Goal: Task Accomplishment & Management: Manage account settings

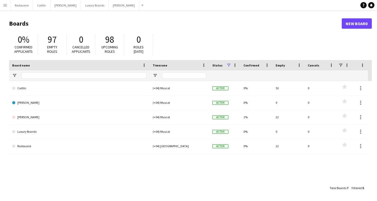
click at [6, 6] on app-icon "Menu" at bounding box center [5, 5] width 4 height 4
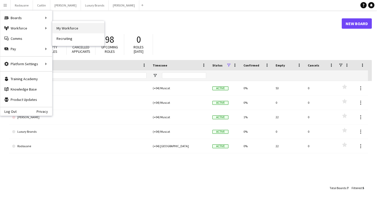
click at [60, 30] on link "My Workforce" at bounding box center [78, 28] width 52 height 10
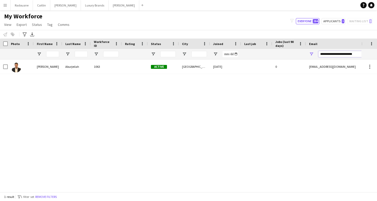
click at [357, 54] on input "**********" at bounding box center [362, 54] width 88 height 6
type input "*"
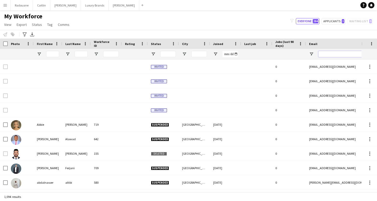
paste input "**********"
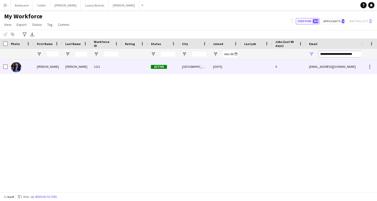
type input "**********"
click at [246, 69] on div at bounding box center [256, 67] width 31 height 14
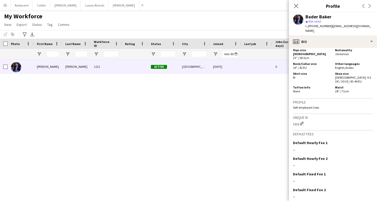
scroll to position [324, 0]
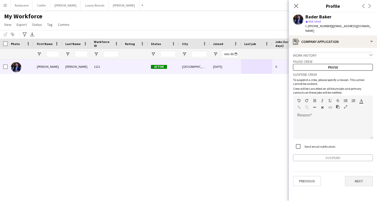
click at [357, 177] on button "Next" at bounding box center [359, 181] width 28 height 10
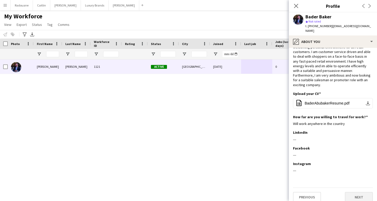
scroll to position [18, 0]
click at [359, 193] on button "Next" at bounding box center [359, 198] width 28 height 10
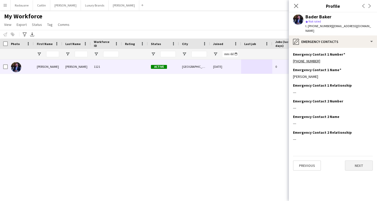
scroll to position [0, 0]
click at [361, 161] on button "Next" at bounding box center [359, 166] width 28 height 10
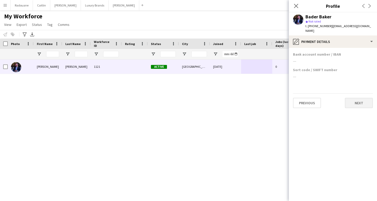
click at [362, 100] on button "Next" at bounding box center [359, 103] width 28 height 10
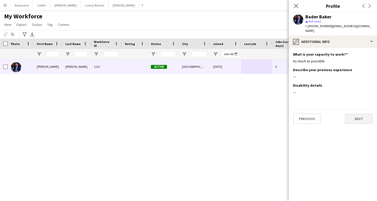
click at [360, 114] on button "Next" at bounding box center [359, 119] width 28 height 10
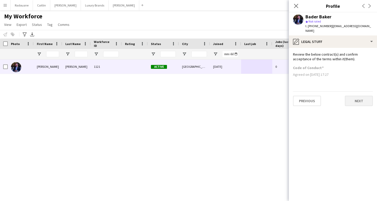
click at [361, 100] on button "Next" at bounding box center [359, 101] width 28 height 10
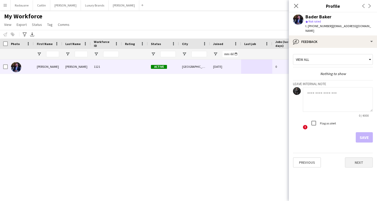
click at [359, 158] on button "Next" at bounding box center [359, 163] width 28 height 10
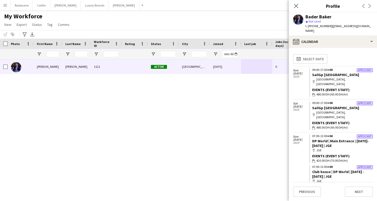
click at [314, 18] on div "Bader Baker" at bounding box center [318, 17] width 26 height 5
click at [299, 19] on app-user-avatar at bounding box center [298, 20] width 10 height 10
click at [336, 26] on span "| baderabubaker@outlook.com" at bounding box center [338, 28] width 66 height 9
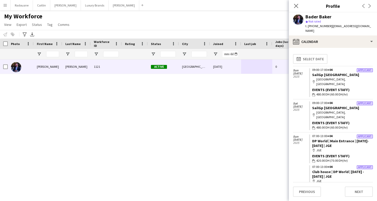
click at [272, 89] on div "Bader Baker 1121 Active Dubai 06-10-2025 0 baderabubaker@outlook.com +971582233…" at bounding box center [180, 126] width 361 height 133
click at [296, 5] on icon "Close pop-in" at bounding box center [295, 5] width 5 height 5
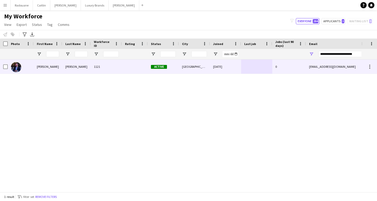
click at [85, 71] on div "Baker" at bounding box center [76, 67] width 29 height 14
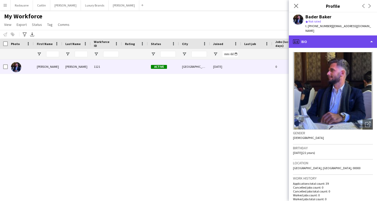
click at [370, 40] on div "profile Bio" at bounding box center [333, 42] width 88 height 12
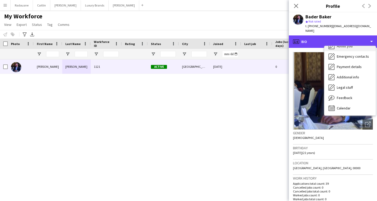
scroll to position [28, 0]
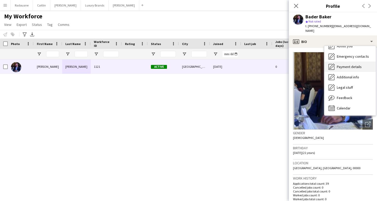
click at [351, 65] on span "Payment details" at bounding box center [349, 67] width 25 height 5
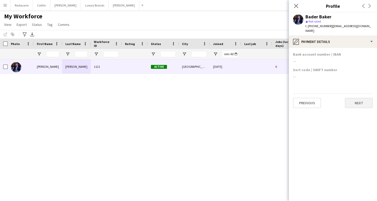
click at [364, 98] on button "Next" at bounding box center [359, 103] width 28 height 10
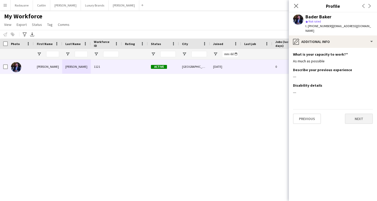
click at [357, 116] on button "Next" at bounding box center [359, 119] width 28 height 10
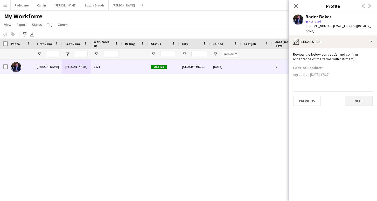
click at [361, 96] on button "Next" at bounding box center [359, 101] width 28 height 10
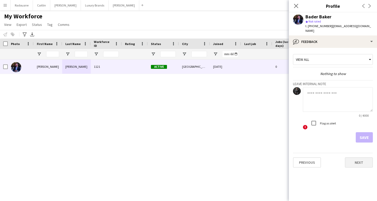
click at [359, 160] on button "Next" at bounding box center [359, 163] width 28 height 10
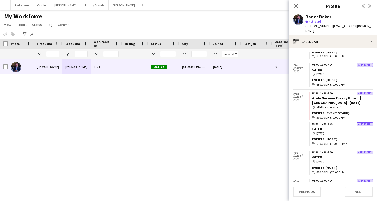
scroll to position [1011, 0]
click at [301, 23] on app-user-avatar at bounding box center [298, 20] width 10 height 10
click at [352, 191] on button "Next" at bounding box center [359, 192] width 28 height 10
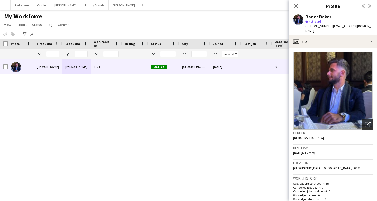
click at [368, 122] on icon "Open photos pop-in" at bounding box center [367, 124] width 5 height 5
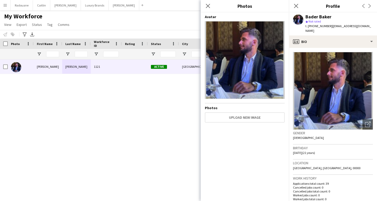
click at [257, 69] on img at bounding box center [245, 60] width 80 height 78
click at [175, 114] on div "Bader Baker 1121 Active Dubai 06-10-2025 0 baderabubaker@outlook.com +971582233…" at bounding box center [180, 126] width 361 height 133
click at [206, 8] on icon "Close pop-in" at bounding box center [207, 5] width 5 height 5
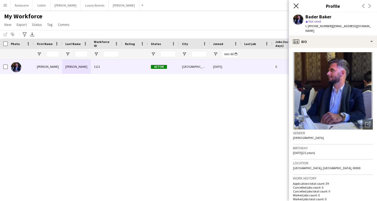
click at [295, 8] on icon "Close pop-in" at bounding box center [295, 5] width 5 height 5
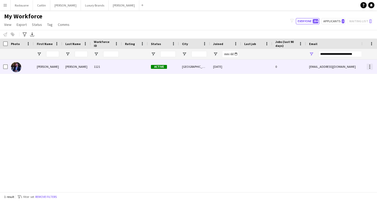
click at [371, 69] on div at bounding box center [369, 67] width 6 height 6
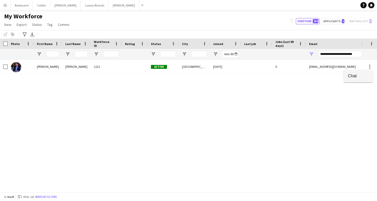
click at [362, 76] on span "Chat" at bounding box center [358, 76] width 21 height 5
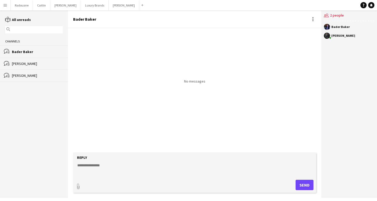
click at [129, 165] on textarea at bounding box center [196, 169] width 238 height 13
click at [28, 53] on div "Bader Baker" at bounding box center [37, 51] width 51 height 5
click at [94, 167] on textarea at bounding box center [196, 169] width 238 height 13
type textarea "**********"
click at [302, 185] on button "Send" at bounding box center [304, 185] width 18 height 10
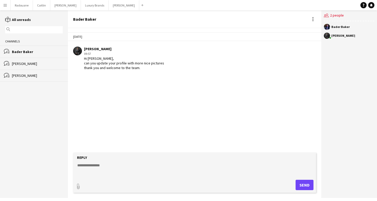
click at [339, 38] on div "[PERSON_NAME]" at bounding box center [349, 36] width 51 height 6
click at [333, 36] on div "[PERSON_NAME]" at bounding box center [343, 35] width 24 height 3
click at [327, 35] on app-user-avatar at bounding box center [327, 36] width 6 height 6
click at [5, 6] on app-icon "Menu" at bounding box center [5, 5] width 4 height 4
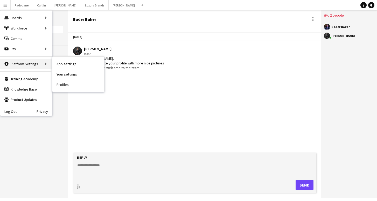
click at [45, 66] on div "Platform Settings Platform Settings" at bounding box center [26, 64] width 52 height 10
click at [67, 85] on link "Profiles" at bounding box center [78, 85] width 52 height 10
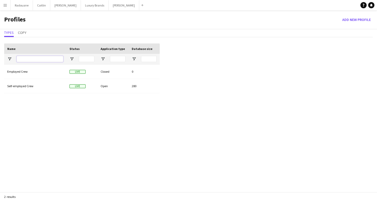
click at [45, 57] on input "Name Filter Input" at bounding box center [40, 59] width 47 height 6
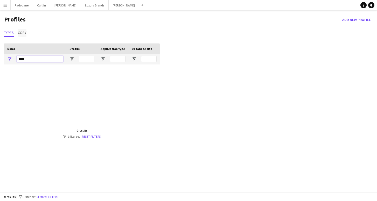
type input "*****"
click at [23, 33] on span "Copy" at bounding box center [22, 33] width 9 height 4
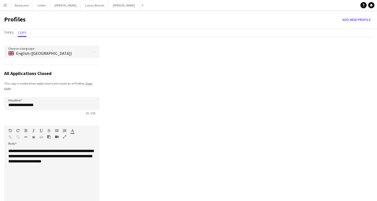
click at [5, 5] on app-icon "Menu" at bounding box center [5, 5] width 4 height 4
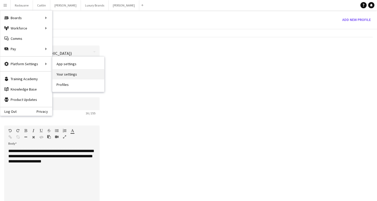
click at [70, 75] on link "Your settings" at bounding box center [78, 74] width 52 height 10
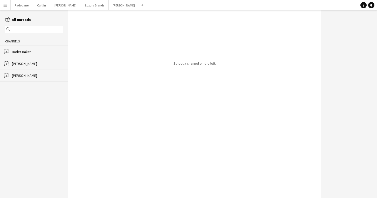
click at [23, 49] on div "bubbles [PERSON_NAME]" at bounding box center [34, 52] width 68 height 12
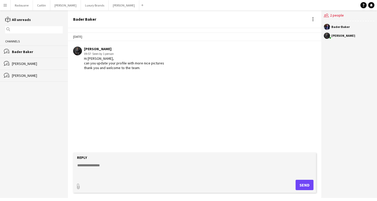
click at [6, 6] on app-icon "Menu" at bounding box center [5, 5] width 4 height 4
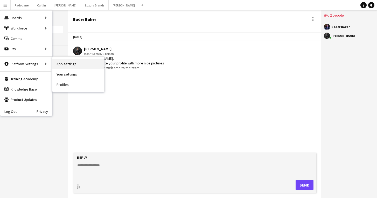
click at [63, 64] on link "App settings" at bounding box center [78, 64] width 52 height 10
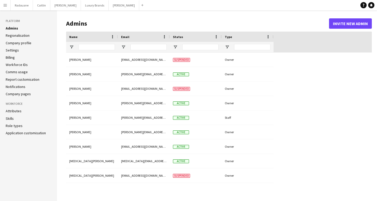
type input "**********"
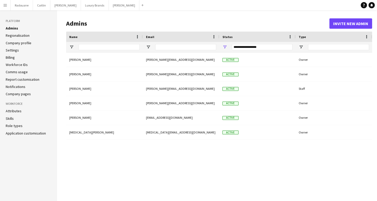
click at [15, 36] on link "Regionalisation" at bounding box center [18, 35] width 24 height 5
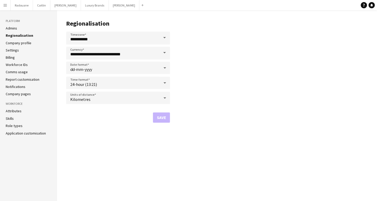
click at [16, 44] on link "Company profile" at bounding box center [19, 43] width 26 height 5
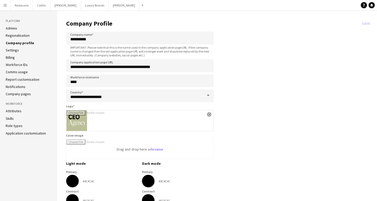
click at [11, 51] on link "Settings" at bounding box center [12, 50] width 13 height 5
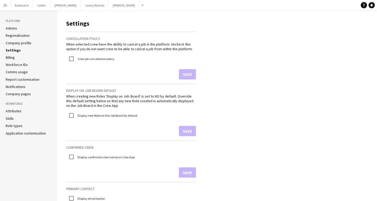
click at [12, 58] on link "Billing" at bounding box center [10, 57] width 9 height 5
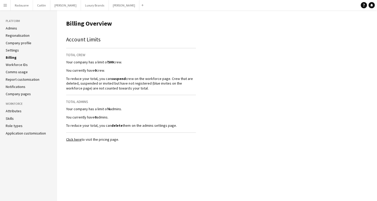
click at [13, 65] on link "Workforce IDs" at bounding box center [17, 64] width 22 height 5
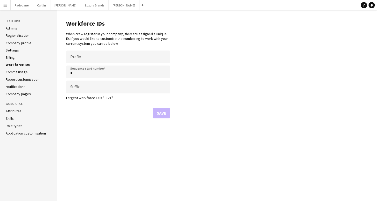
click at [17, 71] on link "Comms usage" at bounding box center [17, 72] width 22 height 5
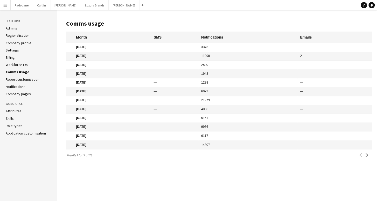
click at [22, 80] on link "Report customisation" at bounding box center [23, 79] width 34 height 5
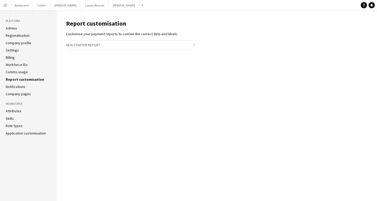
click at [20, 88] on link "Notifications" at bounding box center [16, 86] width 20 height 5
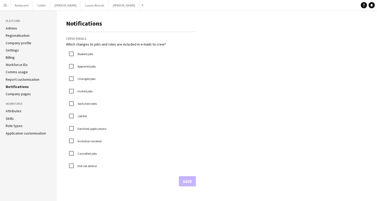
click at [22, 95] on link "Company pages" at bounding box center [18, 94] width 25 height 5
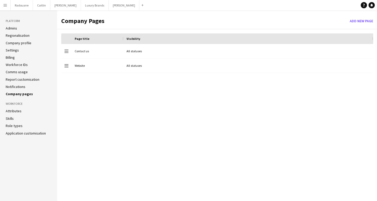
click at [15, 104] on h3 "Workforce" at bounding box center [29, 104] width 46 height 5
click at [14, 111] on link "Attributes" at bounding box center [14, 111] width 16 height 5
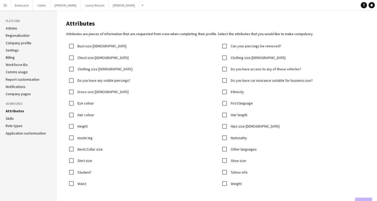
click at [4, 4] on app-icon "Menu" at bounding box center [5, 5] width 4 height 4
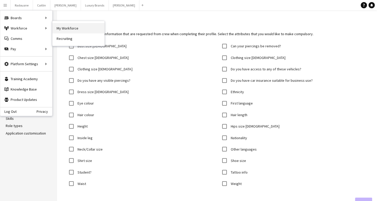
click at [62, 29] on link "My Workforce" at bounding box center [78, 28] width 52 height 10
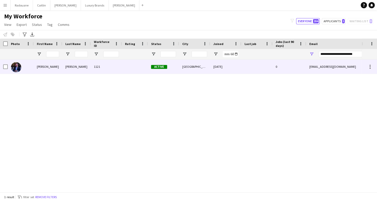
click at [97, 66] on div "1121" at bounding box center [106, 67] width 31 height 14
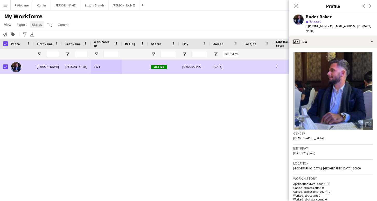
click at [39, 25] on span "Status" at bounding box center [37, 24] width 10 height 5
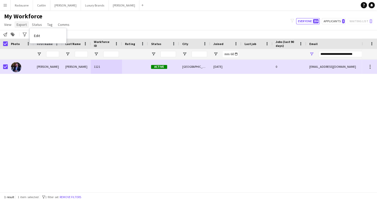
click at [24, 25] on span "Export" at bounding box center [22, 24] width 10 height 5
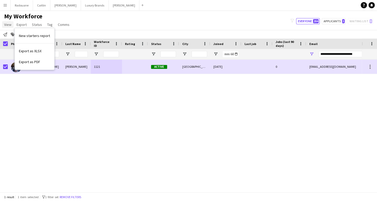
click at [12, 25] on link "View" at bounding box center [7, 24] width 11 height 7
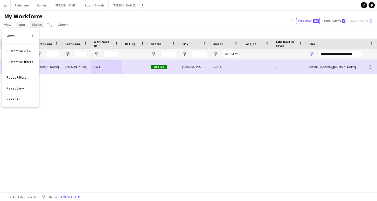
click at [38, 25] on span "Status" at bounding box center [37, 24] width 10 height 5
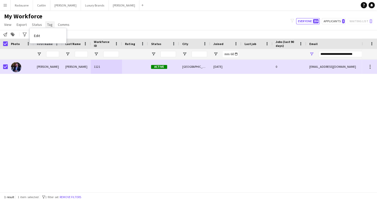
click at [49, 27] on span "Tag" at bounding box center [49, 24] width 5 height 5
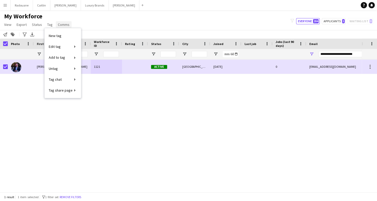
click at [59, 26] on span "Comms" at bounding box center [64, 24] width 12 height 5
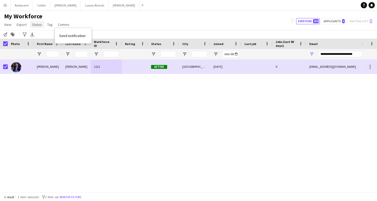
click at [35, 25] on span "Status" at bounding box center [37, 24] width 10 height 5
click at [39, 35] on span "Edit" at bounding box center [37, 35] width 6 height 5
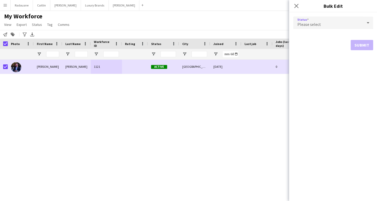
click at [325, 24] on div "Please select" at bounding box center [327, 23] width 69 height 12
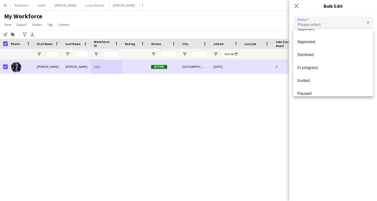
scroll to position [21, 0]
click at [217, 116] on div at bounding box center [188, 100] width 377 height 201
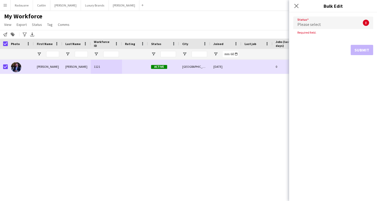
click at [333, 24] on div "Please select" at bounding box center [327, 23] width 69 height 12
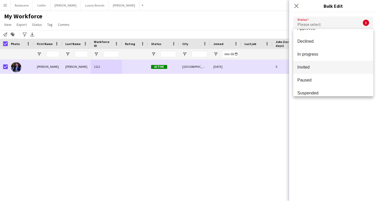
scroll to position [36, 0]
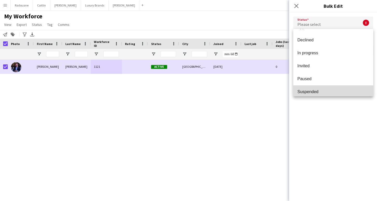
click at [316, 91] on span "Suspended" at bounding box center [333, 91] width 72 height 5
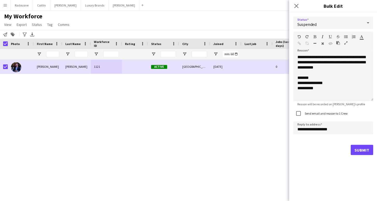
click at [364, 149] on button "Submit" at bounding box center [361, 150] width 23 height 10
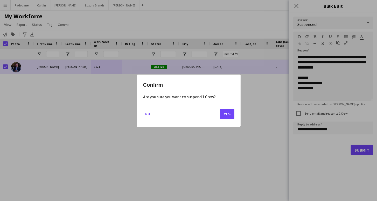
click at [224, 111] on button "Yes" at bounding box center [226, 114] width 15 height 10
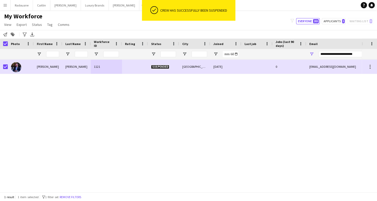
click at [6, 4] on app-icon "Menu" at bounding box center [5, 5] width 4 height 4
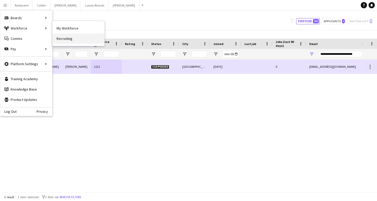
click at [66, 38] on link "Recruiting" at bounding box center [78, 38] width 52 height 10
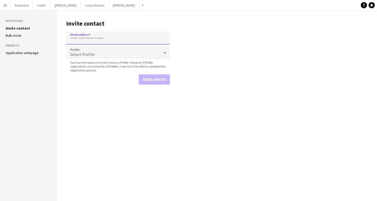
click at [110, 40] on input "Email address" at bounding box center [118, 38] width 104 height 13
paste input "**********"
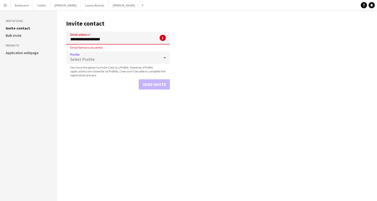
click at [122, 56] on div "Select Profile" at bounding box center [112, 58] width 93 height 12
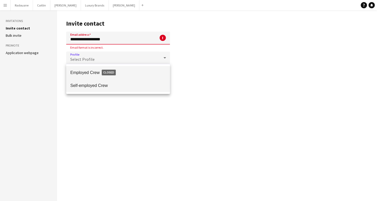
click at [103, 89] on mat-option "Self-employed Crew" at bounding box center [118, 85] width 104 height 13
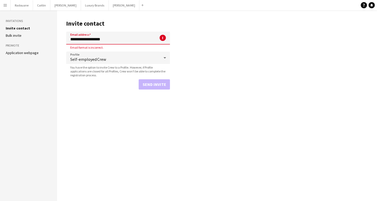
click at [120, 39] on input "**********" at bounding box center [118, 38] width 104 height 13
type input "*"
paste input "**********"
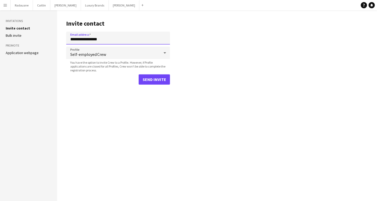
type input "**********"
click at [146, 82] on button "Send invite" at bounding box center [153, 79] width 31 height 10
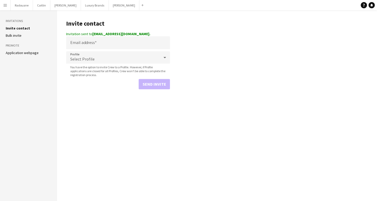
click at [15, 22] on h3 "Invitations" at bounding box center [29, 21] width 46 height 5
click at [11, 35] on link "Bulk invite" at bounding box center [14, 35] width 16 height 5
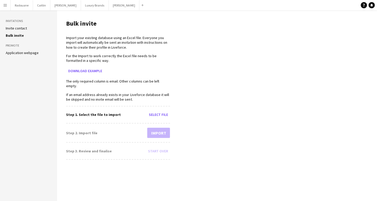
click at [5, 5] on app-icon "Menu" at bounding box center [5, 5] width 4 height 4
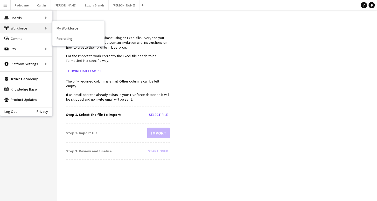
click at [38, 29] on div "Workforce Workforce" at bounding box center [26, 28] width 52 height 10
click at [64, 28] on link "My Workforce" at bounding box center [78, 28] width 52 height 10
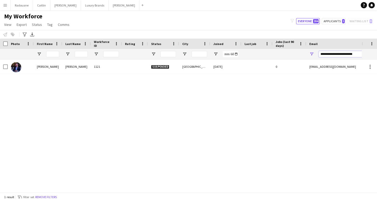
drag, startPoint x: 360, startPoint y: 54, endPoint x: 312, endPoint y: 58, distance: 47.8
click at [312, 58] on div "**********" at bounding box center [358, 54] width 104 height 10
type input "*"
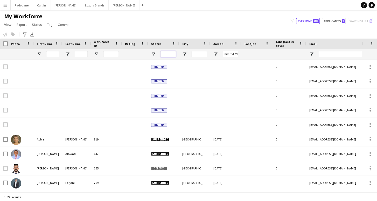
click at [172, 54] on input "Status Filter Input" at bounding box center [168, 54] width 16 height 6
click at [336, 53] on input "Email Filter Input" at bounding box center [362, 54] width 88 height 6
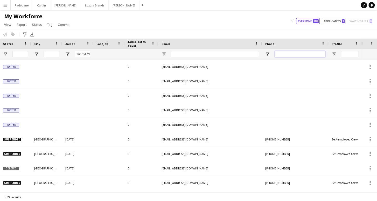
click at [297, 54] on input "Phone Filter Input" at bounding box center [299, 54] width 51 height 6
paste input "**********"
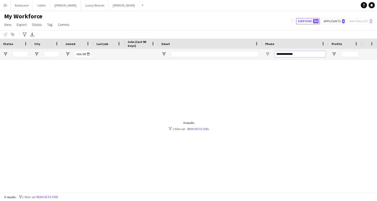
click at [299, 54] on input "**********" at bounding box center [299, 54] width 51 height 6
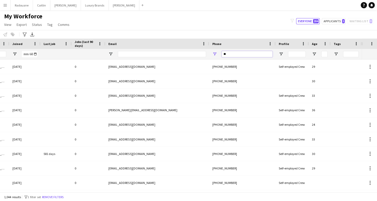
type input "*"
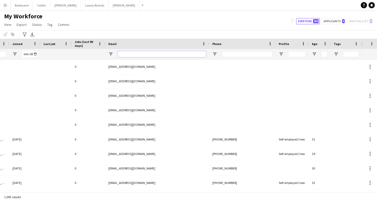
click at [171, 54] on input "Email Filter Input" at bounding box center [162, 54] width 88 height 6
paste input "**********"
type input "**********"
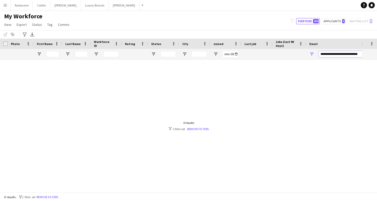
click at [355, 54] on input "**********" at bounding box center [362, 54] width 88 height 6
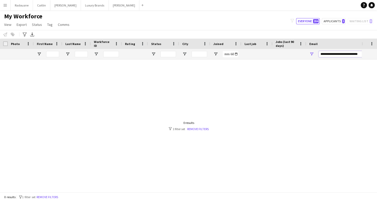
click at [355, 54] on input "**********" at bounding box center [362, 54] width 88 height 6
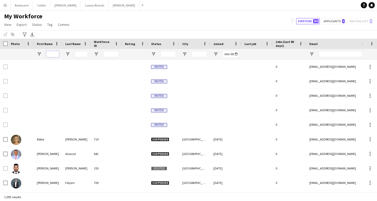
click at [54, 53] on input "First Name Filter Input" at bounding box center [52, 54] width 13 height 6
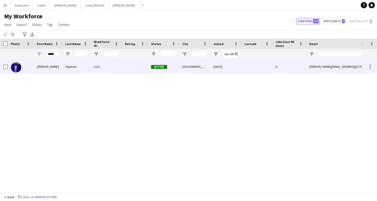
click at [26, 65] on div at bounding box center [21, 67] width 26 height 14
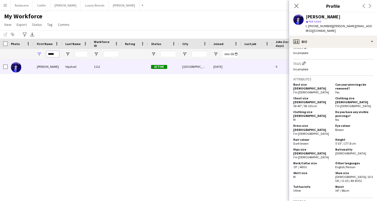
click at [58, 53] on input "*****" at bounding box center [52, 54] width 13 height 6
type input "*"
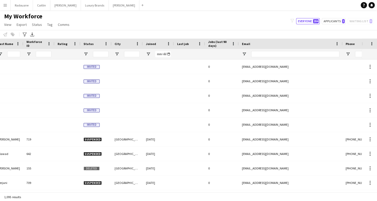
scroll to position [0, 72]
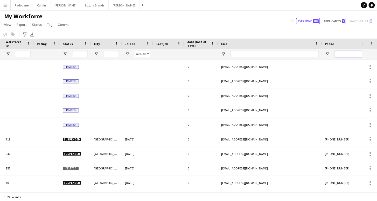
click at [339, 55] on input "Phone Filter Input" at bounding box center [359, 54] width 51 height 6
paste input "*********"
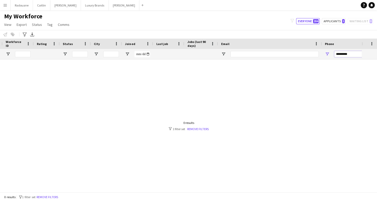
scroll to position [0, 81]
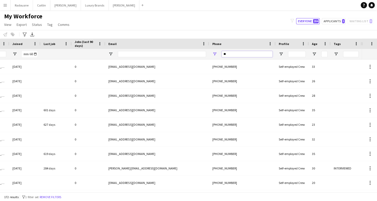
type input "*"
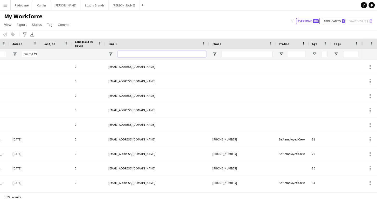
click at [165, 53] on input "Email Filter Input" at bounding box center [162, 54] width 88 height 6
paste input "**********"
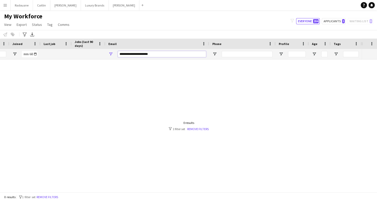
click at [120, 54] on input "**********" at bounding box center [162, 54] width 88 height 6
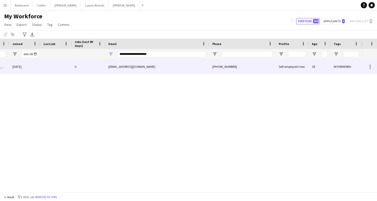
click at [149, 68] on div "izzytidman@icloud.com" at bounding box center [157, 67] width 104 height 14
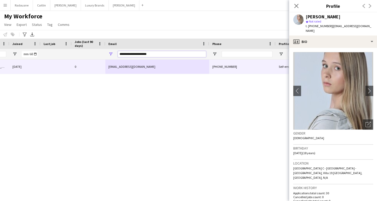
click at [183, 52] on input "**********" at bounding box center [162, 54] width 88 height 6
type input "**********"
click at [183, 52] on input "**********" at bounding box center [162, 54] width 88 height 6
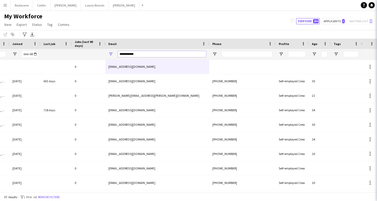
click at [183, 52] on input "**********" at bounding box center [162, 54] width 88 height 6
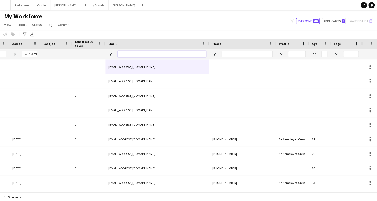
paste input "**********"
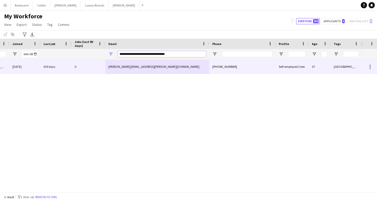
type input "**********"
click at [124, 68] on div "arguelles.deorueta.isabel@gmail.com" at bounding box center [157, 67] width 104 height 14
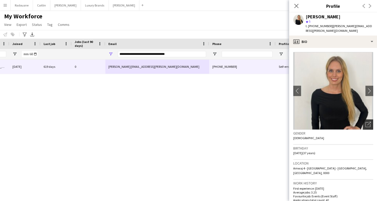
click at [367, 123] on icon "Open photos pop-in" at bounding box center [367, 124] width 5 height 5
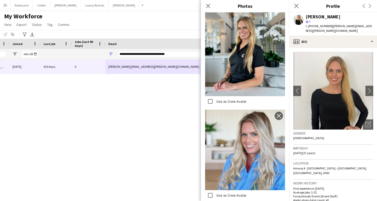
scroll to position [615, 0]
click at [103, 20] on div "My Workforce View Views Default view New view Update view Delete view Edit name…" at bounding box center [188, 21] width 377 height 18
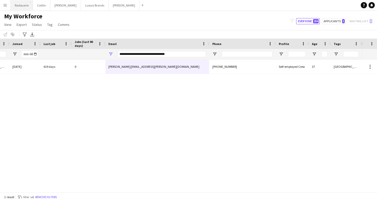
click at [23, 6] on button "Radouane Close" at bounding box center [22, 5] width 22 height 10
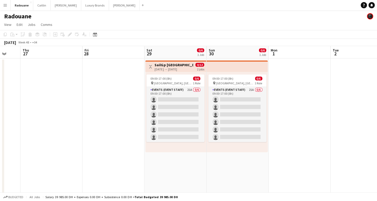
scroll to position [0, 228]
click at [177, 169] on app-date-cell "Toggle View SailGp Abu Dhabi 29-11-2025 → 30-11-2025 0/12 2 jobs 09:00-17:00 (8…" at bounding box center [175, 154] width 62 height 190
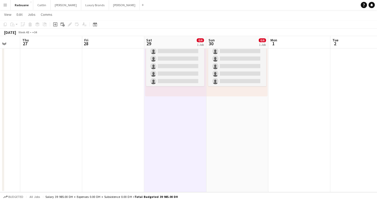
scroll to position [55, 0]
click at [55, 25] on icon "Add job" at bounding box center [55, 25] width 4 height 4
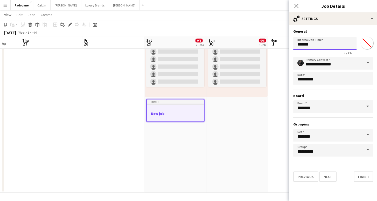
click at [339, 46] on input "*******" at bounding box center [324, 43] width 63 height 13
type input "*"
type input "*******"
click at [325, 179] on button "Next" at bounding box center [327, 177] width 17 height 10
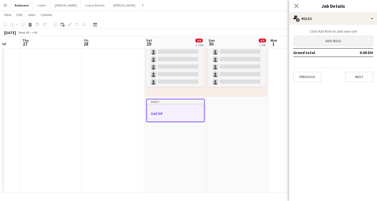
click at [329, 39] on button "Add role" at bounding box center [333, 41] width 80 height 10
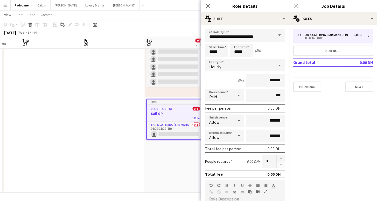
click at [279, 34] on span at bounding box center [279, 35] width 11 height 12
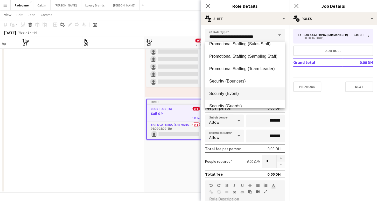
scroll to position [441, 0]
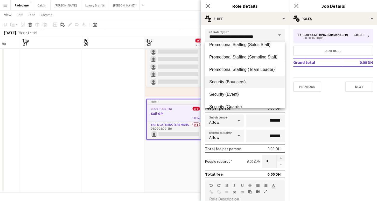
click at [249, 80] on span "Security (Bouncers)" at bounding box center [245, 82] width 72 height 5
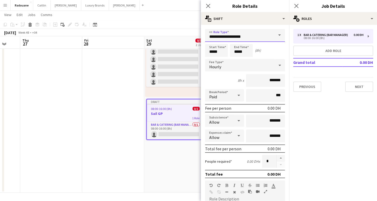
click at [224, 37] on input "**********" at bounding box center [245, 35] width 80 height 13
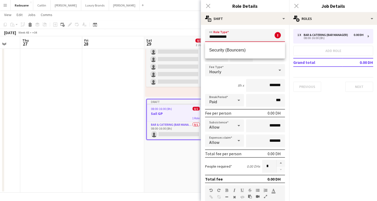
click at [245, 36] on input "**********" at bounding box center [245, 35] width 80 height 13
type input "*"
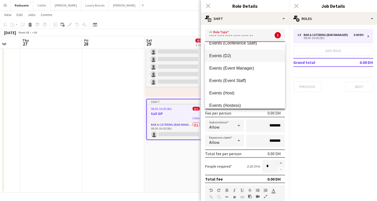
scroll to position [119, 0]
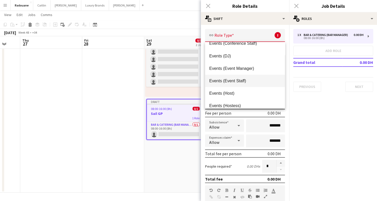
click at [234, 80] on span "Events (Event Staff)" at bounding box center [245, 80] width 72 height 5
type input "**********"
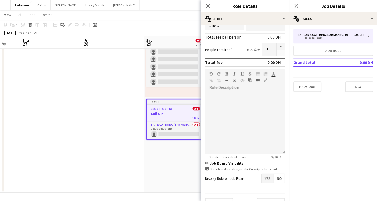
scroll to position [112, 0]
click at [233, 88] on div "default Heading 1 Heading 2 Heading 3 Heading 4 Heading 5 Heading 6 Heading 7 P…" at bounding box center [245, 77] width 80 height 19
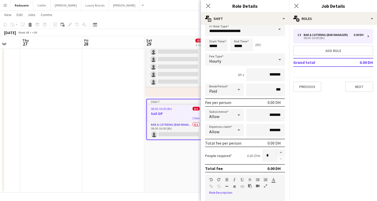
scroll to position [0, 0]
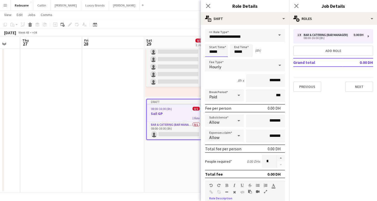
click at [215, 51] on input "*****" at bounding box center [216, 50] width 23 height 13
type input "*****"
click at [212, 41] on div at bounding box center [211, 41] width 10 height 5
click at [237, 52] on input "*****" at bounding box center [241, 50] width 23 height 13
click at [237, 61] on div at bounding box center [236, 59] width 10 height 5
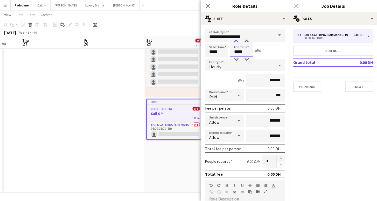
click at [236, 39] on div at bounding box center [236, 41] width 10 height 5
type input "*****"
click at [236, 39] on div at bounding box center [236, 41] width 10 height 5
click at [274, 80] on input "*******" at bounding box center [265, 80] width 39 height 13
type input "****"
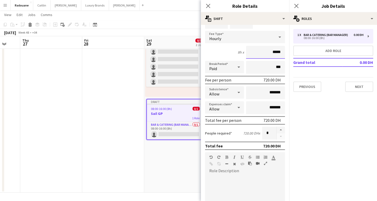
scroll to position [29, 0]
type input "*****"
click at [280, 130] on button "button" at bounding box center [280, 129] width 8 height 7
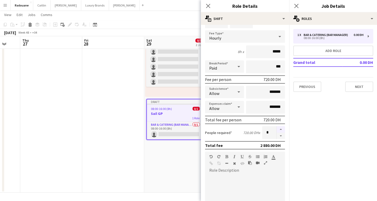
click at [279, 130] on button "button" at bounding box center [280, 129] width 8 height 7
click at [279, 129] on button "button" at bounding box center [280, 129] width 8 height 7
type input "*"
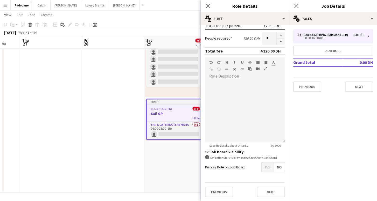
scroll to position [123, 0]
click at [231, 106] on div at bounding box center [245, 111] width 80 height 62
paste div
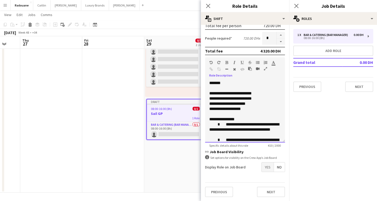
scroll to position [0, 0]
drag, startPoint x: 208, startPoint y: 82, endPoint x: 226, endPoint y: 58, distance: 29.6
click at [208, 82] on div "**********" at bounding box center [245, 111] width 80 height 62
click at [226, 61] on icon "button" at bounding box center [226, 63] width 3 height 4
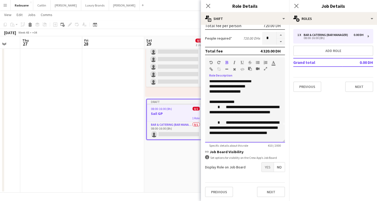
scroll to position [17, 0]
drag, startPoint x: 235, startPoint y: 102, endPoint x: 219, endPoint y: 78, distance: 29.5
click at [207, 102] on div "**********" at bounding box center [245, 111] width 80 height 62
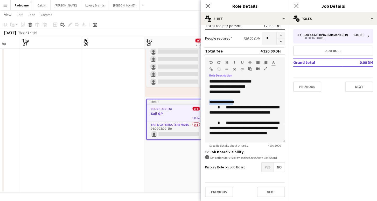
click at [226, 62] on icon "button" at bounding box center [226, 63] width 3 height 4
drag, startPoint x: 224, startPoint y: 92, endPoint x: 213, endPoint y: 83, distance: 14.2
click at [208, 93] on div "**********" at bounding box center [245, 111] width 80 height 62
click at [225, 62] on icon "button" at bounding box center [226, 63] width 3 height 4
drag, startPoint x: 217, startPoint y: 87, endPoint x: 207, endPoint y: 87, distance: 10.1
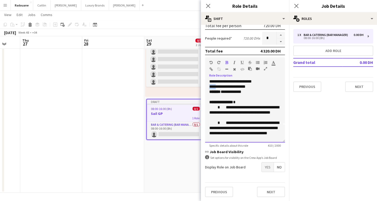
click at [207, 87] on div "**********" at bounding box center [245, 111] width 80 height 62
click at [226, 62] on icon "button" at bounding box center [226, 63] width 3 height 4
drag, startPoint x: 218, startPoint y: 81, endPoint x: 206, endPoint y: 81, distance: 11.9
click at [206, 81] on div "**********" at bounding box center [245, 111] width 80 height 62
click at [225, 64] on icon "button" at bounding box center [226, 63] width 3 height 4
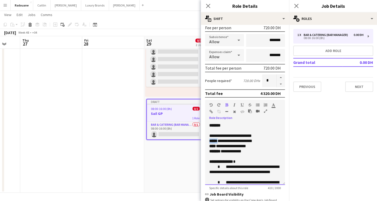
scroll to position [0, 0]
drag, startPoint x: 223, startPoint y: 137, endPoint x: 206, endPoint y: 136, distance: 16.6
click at [206, 136] on div "**********" at bounding box center [245, 154] width 80 height 62
click at [226, 104] on icon "button" at bounding box center [226, 105] width 3 height 4
drag, startPoint x: 256, startPoint y: 136, endPoint x: 226, endPoint y: 136, distance: 29.8
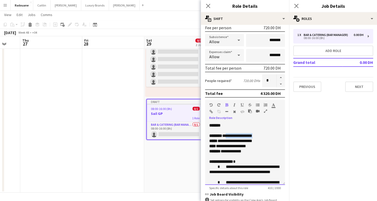
click at [226, 136] on div "**********" at bounding box center [245, 135] width 72 height 5
click at [226, 106] on icon "button" at bounding box center [226, 105] width 3 height 4
click at [260, 135] on div "**********" at bounding box center [245, 135] width 72 height 5
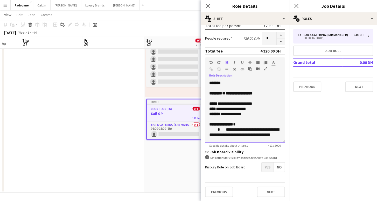
scroll to position [118, 0]
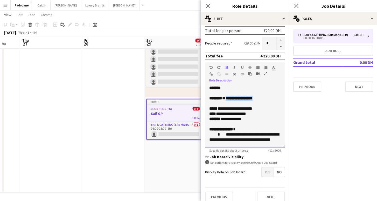
drag, startPoint x: 258, startPoint y: 98, endPoint x: 226, endPoint y: 98, distance: 31.9
click at [226, 98] on div "**********" at bounding box center [245, 98] width 72 height 5
copy div "**********"
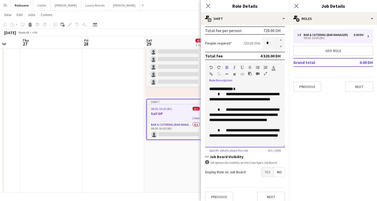
scroll to position [40, 0]
click at [266, 172] on span "Yes" at bounding box center [267, 171] width 12 height 9
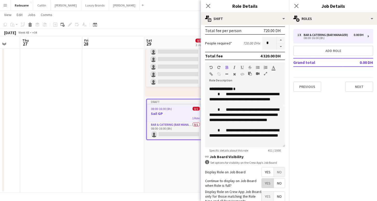
click at [267, 182] on span "Yes" at bounding box center [267, 183] width 12 height 9
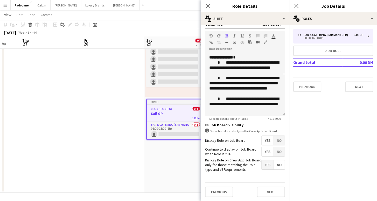
scroll to position [150, 0]
click at [271, 194] on button "Next" at bounding box center [271, 192] width 28 height 10
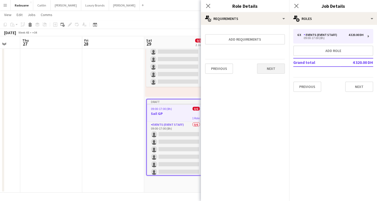
click at [267, 68] on button "Next" at bounding box center [271, 68] width 28 height 10
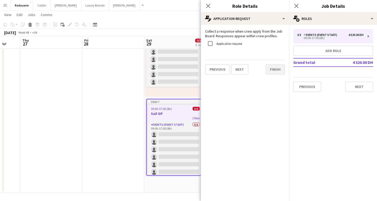
click at [272, 70] on button "Finish" at bounding box center [274, 69] width 19 height 10
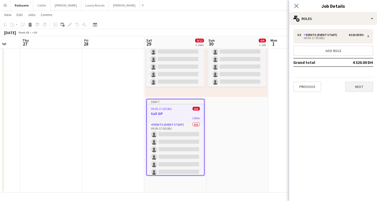
click at [356, 87] on button "Next" at bounding box center [359, 87] width 28 height 10
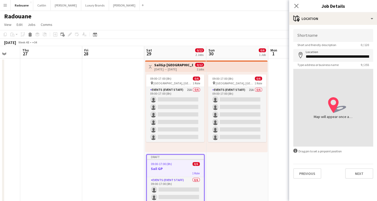
type input "**********"
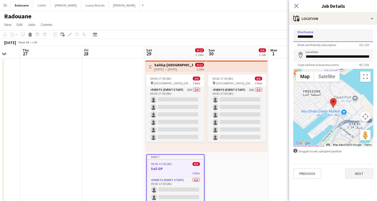
type input "*********"
click at [356, 174] on button "Next" at bounding box center [359, 173] width 28 height 10
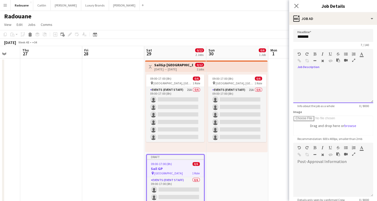
click at [327, 74] on div at bounding box center [333, 87] width 80 height 31
paste div
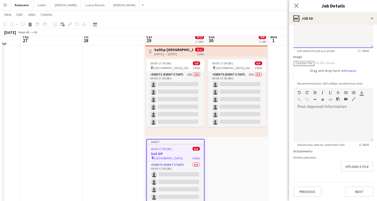
scroll to position [15, 0]
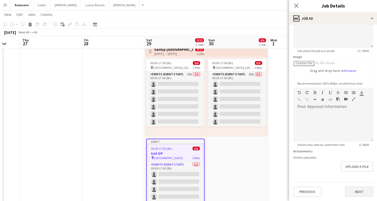
click at [358, 191] on button "Next" at bounding box center [359, 192] width 28 height 10
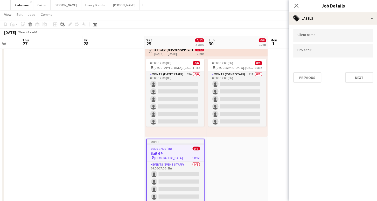
scroll to position [0, 0]
click at [356, 81] on button "Next" at bounding box center [359, 78] width 28 height 10
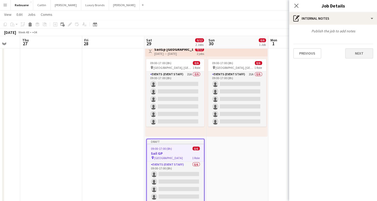
click at [357, 55] on button "Next" at bounding box center [359, 53] width 28 height 10
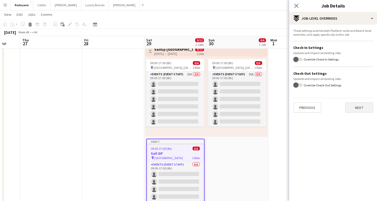
click at [361, 109] on button "Next" at bounding box center [359, 108] width 28 height 10
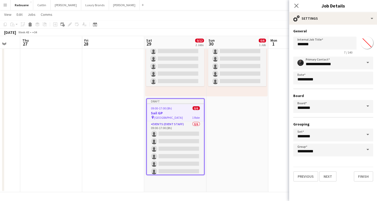
scroll to position [55, 0]
click at [226, 141] on app-date-cell "09:00-17:00 (8h) 0/6 pin Port Mina, Abu Dhabi 1 Role Events (Event Staff) 21A 0…" at bounding box center [237, 98] width 62 height 190
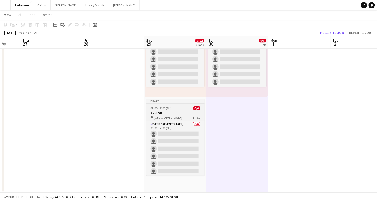
click at [178, 113] on h3 "Sail GP" at bounding box center [175, 113] width 58 height 5
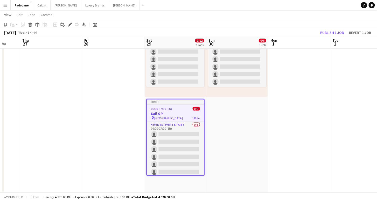
click at [222, 118] on app-date-cell "09:00-17:00 (8h) 0/6 pin Port Mina, Abu Dhabi 1 Role Events (Event Staff) 21A 0…" at bounding box center [237, 98] width 62 height 190
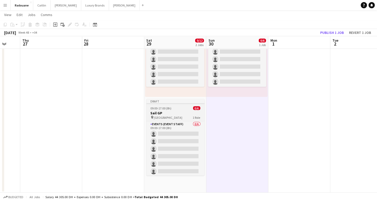
click at [173, 104] on app-job-card "Draft 09:00-17:00 (8h) 0/6 Sail GP pin Port Mina 1 Role Events (Event Staff) 0/…" at bounding box center [175, 137] width 58 height 77
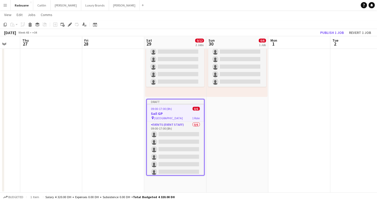
click at [219, 121] on app-date-cell "09:00-17:00 (8h) 0/6 pin Port Mina, Abu Dhabi 1 Role Events (Event Staff) 21A 0…" at bounding box center [237, 98] width 62 height 190
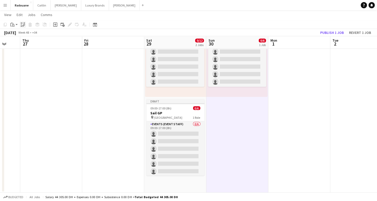
click at [24, 23] on icon at bounding box center [24, 23] width 1 height 1
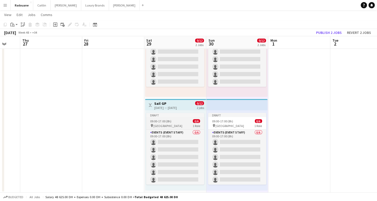
click at [171, 119] on span "09:00-17:00 (8h)" at bounding box center [160, 121] width 21 height 4
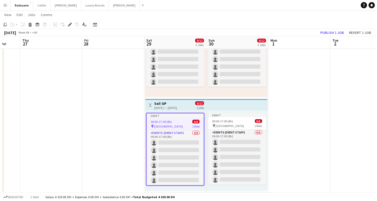
click at [170, 120] on span "09:00-17:00 (8h)" at bounding box center [161, 122] width 21 height 4
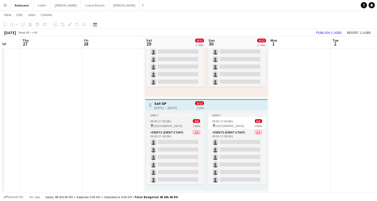
click at [170, 120] on span "09:00-17:00 (8h)" at bounding box center [160, 121] width 21 height 4
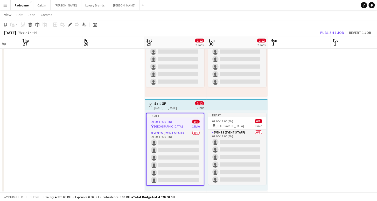
click at [175, 107] on div "[DATE] → [DATE]" at bounding box center [165, 108] width 22 height 4
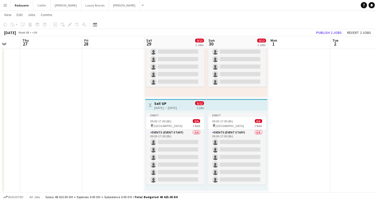
click at [175, 107] on div "[DATE] → [DATE]" at bounding box center [165, 108] width 22 height 4
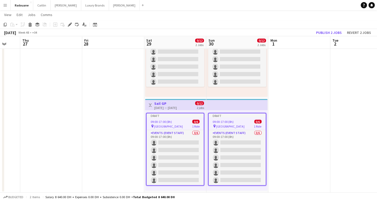
click at [175, 107] on div "[DATE] → [DATE]" at bounding box center [165, 108] width 22 height 4
click at [168, 102] on h3 "Sail GP" at bounding box center [165, 103] width 22 height 5
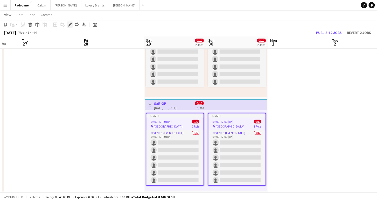
click at [70, 23] on icon at bounding box center [70, 23] width 1 height 1
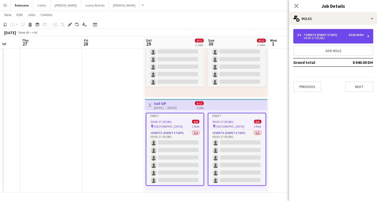
click at [321, 40] on div "6 x Events (Event Staff) 4 320.00 DH 09:00-17:00 (8h)" at bounding box center [333, 36] width 80 height 15
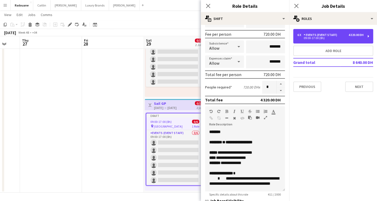
scroll to position [0, 0]
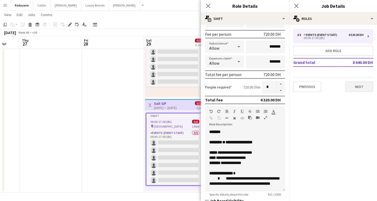
click at [351, 89] on button "Next" at bounding box center [359, 87] width 28 height 10
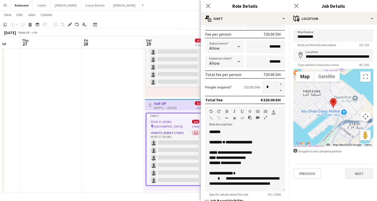
click at [357, 174] on button "Next" at bounding box center [359, 173] width 28 height 10
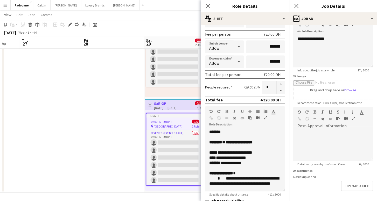
scroll to position [36, 0]
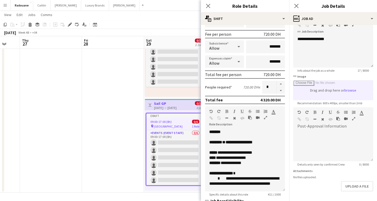
click at [349, 90] on input "link Image" at bounding box center [332, 90] width 79 height 19
type input "**********"
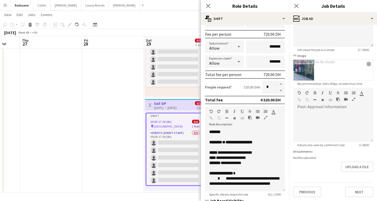
scroll to position [56, 0]
click at [354, 169] on button "Upload a file" at bounding box center [357, 167] width 32 height 10
click at [360, 191] on button "Next" at bounding box center [359, 192] width 28 height 10
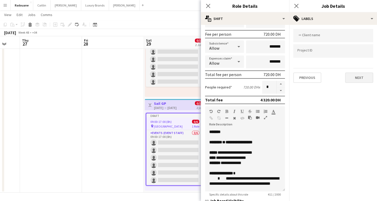
click at [350, 82] on button "Next" at bounding box center [359, 78] width 28 height 10
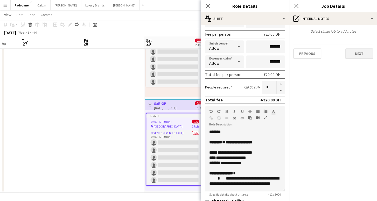
click at [355, 57] on button "Next" at bounding box center [359, 53] width 28 height 10
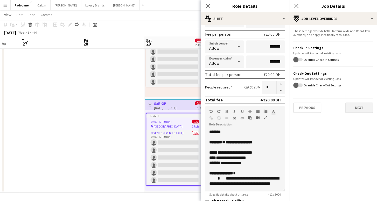
click at [353, 108] on button "Next" at bounding box center [359, 108] width 28 height 10
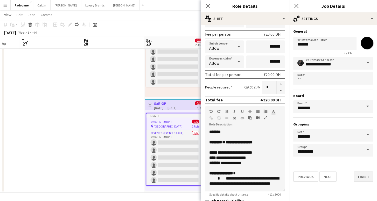
click at [363, 176] on button "Finish" at bounding box center [362, 177] width 19 height 10
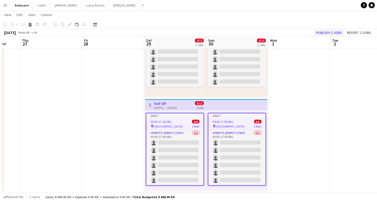
click at [320, 32] on button "Publish 2 jobs" at bounding box center [329, 32] width 30 height 7
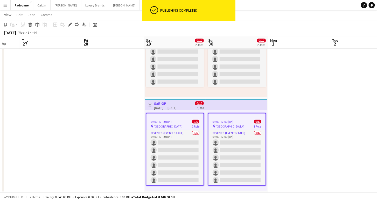
click at [164, 104] on h3 "Sail GP" at bounding box center [165, 103] width 22 height 5
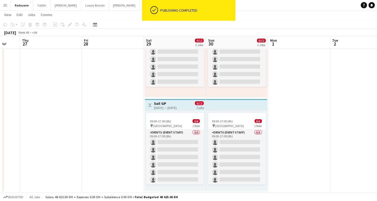
click at [163, 104] on h3 "Sail GP" at bounding box center [165, 103] width 22 height 5
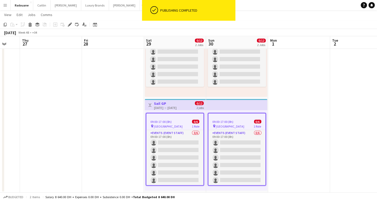
click at [161, 119] on app-job-card "09:00-17:00 (8h) 0/6 pin Port Mina 1 Role Events (Event Staff) 0/6 09:00-17:00 …" at bounding box center [175, 149] width 58 height 73
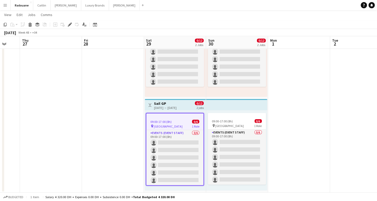
click at [162, 103] on h3 "Sail GP" at bounding box center [165, 103] width 22 height 5
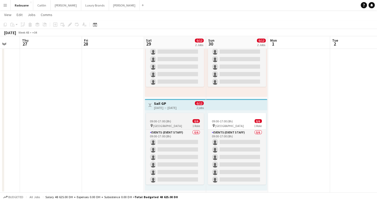
click at [161, 115] on div at bounding box center [175, 115] width 58 height 4
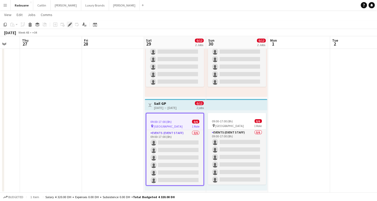
click at [71, 25] on icon "Edit" at bounding box center [70, 25] width 4 height 4
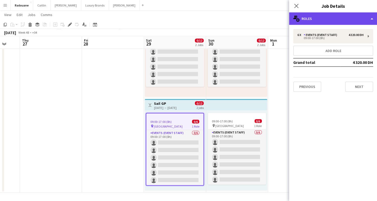
click at [343, 20] on div "multiple-users-add Roles" at bounding box center [333, 18] width 88 height 12
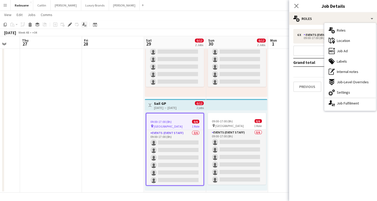
click at [84, 24] on icon at bounding box center [83, 24] width 2 height 3
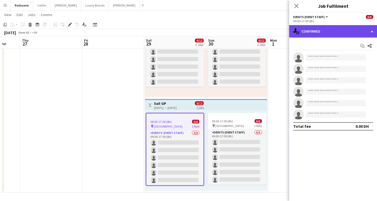
click at [304, 31] on div "single-neutral-actions-check-2 Confirmed" at bounding box center [333, 31] width 88 height 12
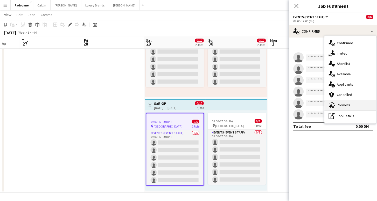
click at [342, 103] on span "Promote" at bounding box center [343, 105] width 14 height 5
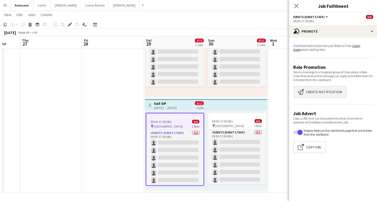
click at [309, 93] on button "Create notification Create notification" at bounding box center [319, 92] width 53 height 12
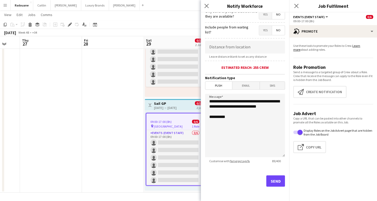
scroll to position [84, 0]
click at [273, 181] on button "Send" at bounding box center [275, 180] width 19 height 11
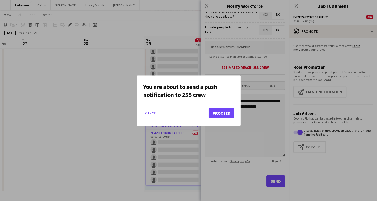
click at [216, 115] on button "Proceed" at bounding box center [221, 113] width 26 height 10
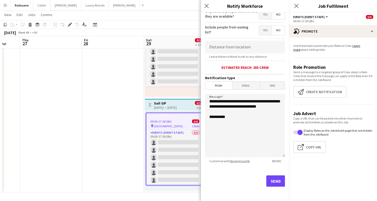
scroll to position [55, 0]
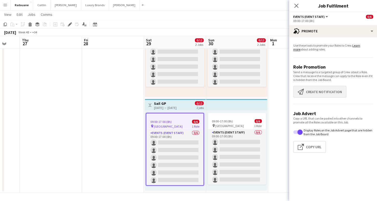
click at [313, 89] on button "Create notification Create notification" at bounding box center [319, 92] width 53 height 12
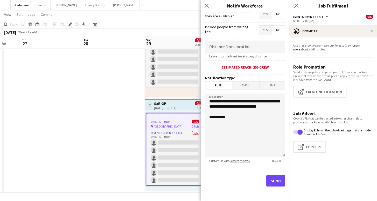
scroll to position [84, 0]
click at [276, 182] on button "Send" at bounding box center [275, 180] width 19 height 11
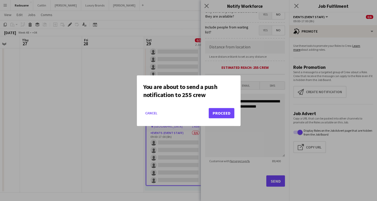
click at [220, 112] on button "Proceed" at bounding box center [221, 113] width 26 height 10
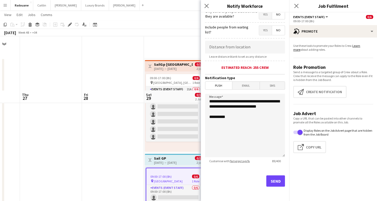
scroll to position [54, 0]
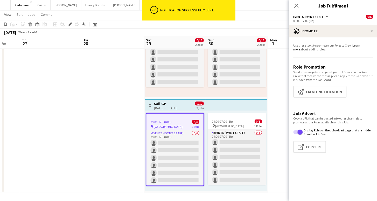
click at [114, 98] on app-date-cell at bounding box center [113, 99] width 62 height 190
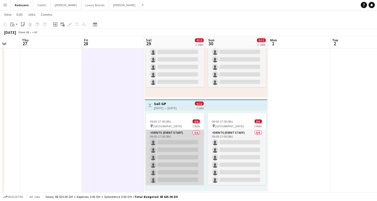
click at [178, 149] on app-card-role "Events (Event Staff) 0/6 09:00-17:00 (8h) single-neutral-actions single-neutral…" at bounding box center [175, 157] width 58 height 55
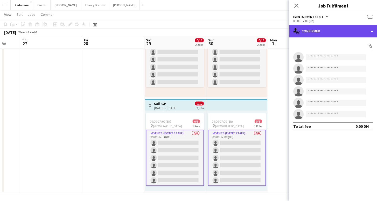
click at [353, 29] on div "single-neutral-actions-check-2 Confirmed" at bounding box center [333, 31] width 88 height 12
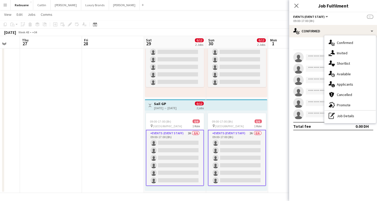
click at [183, 135] on app-card-role "Events (Event Staff) 2A 0/6 09:00-17:00 (8h) single-neutral-actions single-neut…" at bounding box center [175, 158] width 58 height 56
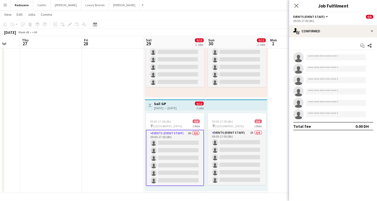
click at [183, 135] on app-card-role "Events (Event Staff) 2A 0/6 09:00-17:00 (8h) single-neutral-actions single-neut…" at bounding box center [175, 158] width 58 height 56
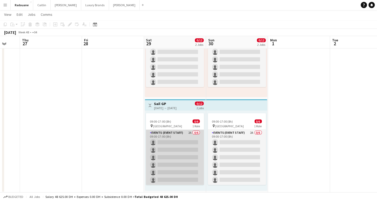
click at [184, 138] on app-card-role "Events (Event Staff) 2A 0/6 09:00-17:00 (8h) single-neutral-actions single-neut…" at bounding box center [175, 157] width 58 height 55
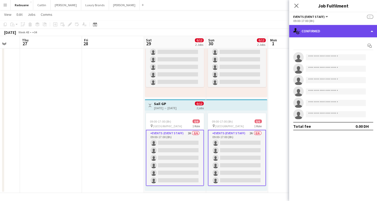
click at [339, 30] on div "single-neutral-actions-check-2 Confirmed" at bounding box center [333, 31] width 88 height 12
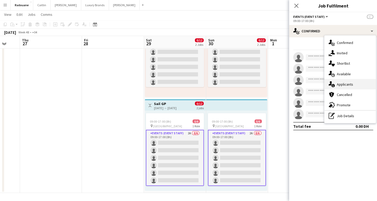
click at [349, 83] on span "Applicants" at bounding box center [344, 84] width 16 height 5
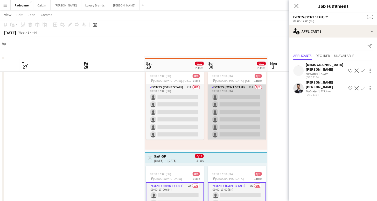
scroll to position [2, 0]
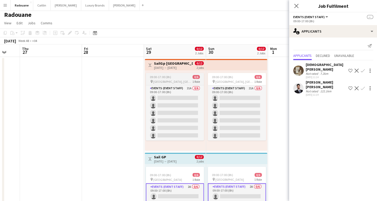
click at [182, 78] on div "09:00-17:00 (8h) 0/6" at bounding box center [175, 77] width 58 height 4
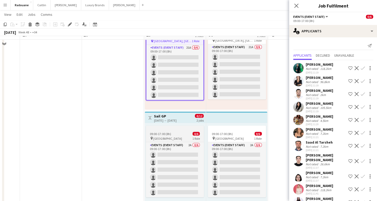
scroll to position [42, 0]
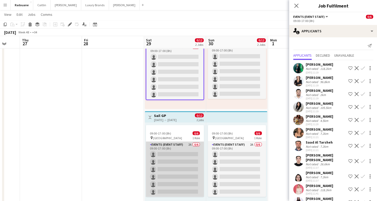
click at [179, 167] on app-card-role "Events (Event Staff) 2A 0/6 09:00-17:00 (8h) single-neutral-actions single-neut…" at bounding box center [175, 169] width 58 height 55
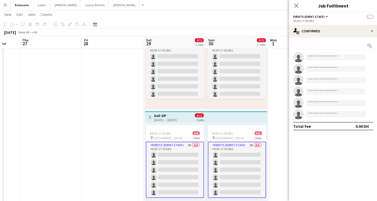
click at [282, 73] on app-date-cell at bounding box center [299, 111] width 62 height 190
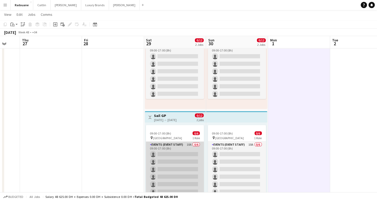
click at [173, 147] on app-card-role "Events (Event Staff) 10A 0/6 09:00-17:00 (8h) single-neutral-actions single-neu…" at bounding box center [175, 169] width 58 height 55
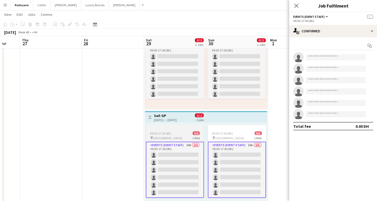
click at [172, 134] on div "09:00-17:00 (8h) 0/6" at bounding box center [175, 134] width 58 height 4
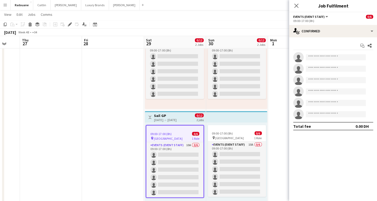
click at [161, 114] on h3 "Sail GP" at bounding box center [165, 116] width 22 height 5
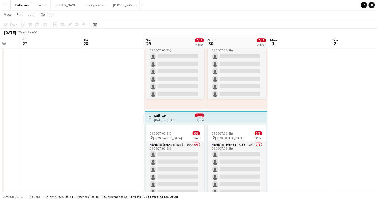
click at [162, 121] on div "[DATE] → [DATE]" at bounding box center [165, 120] width 22 height 4
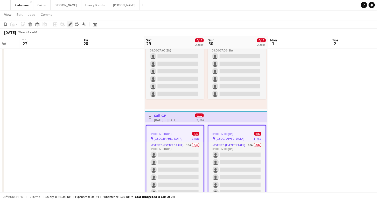
click at [68, 23] on icon "Edit" at bounding box center [70, 25] width 4 height 4
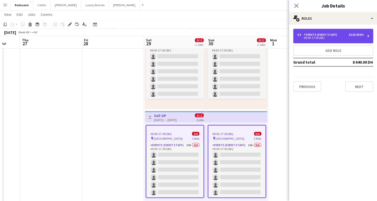
click at [308, 35] on div "Events (Event Staff)" at bounding box center [321, 35] width 36 height 4
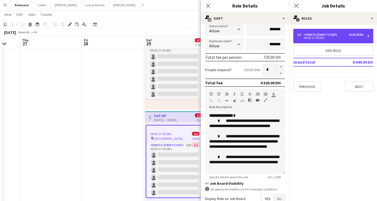
scroll to position [40, 0]
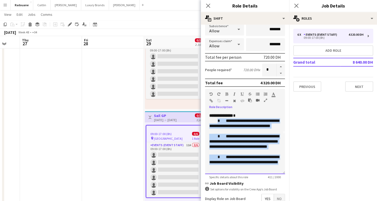
drag, startPoint x: 232, startPoint y: 170, endPoint x: 215, endPoint y: 122, distance: 51.2
click at [215, 121] on div "**********" at bounding box center [245, 143] width 80 height 62
paste div
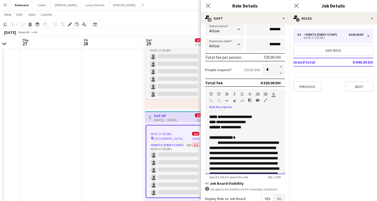
scroll to position [18, 0]
click at [259, 148] on span "**********" at bounding box center [244, 169] width 70 height 56
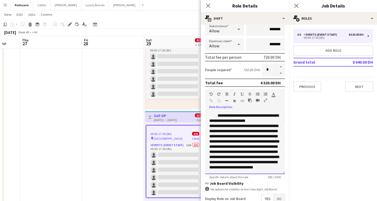
scroll to position [46, 0]
click at [271, 141] on span "**********" at bounding box center [244, 146] width 70 height 45
click at [270, 157] on span "**********" at bounding box center [244, 159] width 70 height 30
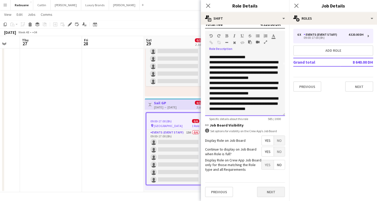
scroll to position [55, 0]
click at [266, 192] on button "Next" at bounding box center [271, 192] width 28 height 10
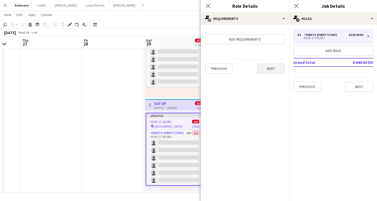
click at [270, 69] on button "Next" at bounding box center [271, 68] width 28 height 10
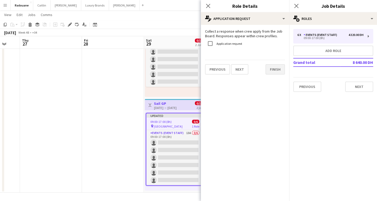
click at [275, 71] on button "Finish" at bounding box center [274, 69] width 19 height 10
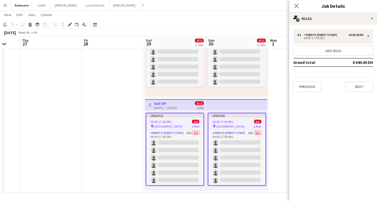
click at [278, 84] on app-date-cell at bounding box center [299, 98] width 62 height 190
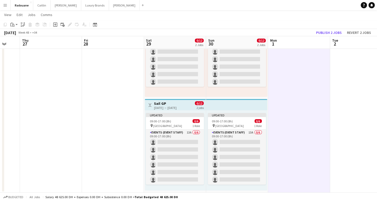
click at [176, 107] on div "[DATE] → [DATE]" at bounding box center [165, 108] width 22 height 4
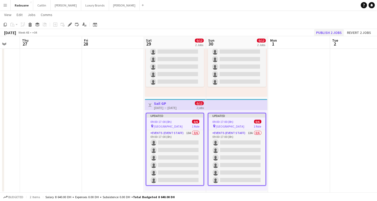
click at [328, 31] on button "Publish 2 jobs" at bounding box center [329, 32] width 30 height 7
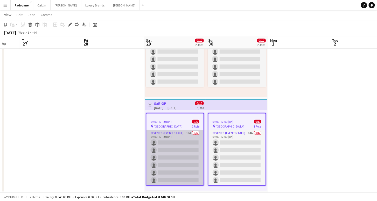
click at [186, 131] on app-card-role "Events (Event Staff) 13A 0/6 09:00-17:00 (8h) single-neutral-actions single-neu…" at bounding box center [174, 157] width 57 height 55
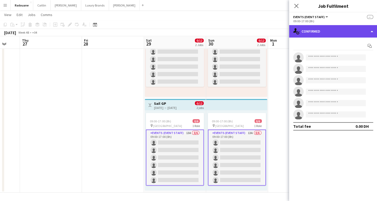
click at [327, 31] on div "single-neutral-actions-check-2 Confirmed" at bounding box center [333, 31] width 88 height 12
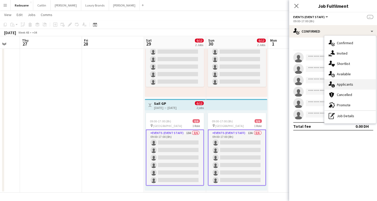
click at [343, 84] on span "Applicants" at bounding box center [344, 84] width 16 height 5
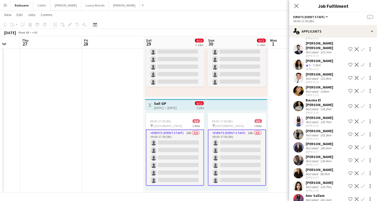
scroll to position [39, 0]
click at [181, 147] on app-card-role "Events (Event Staff) 13A 0/6 09:00-17:00 (8h) single-neutral-actions single-neu…" at bounding box center [175, 158] width 58 height 56
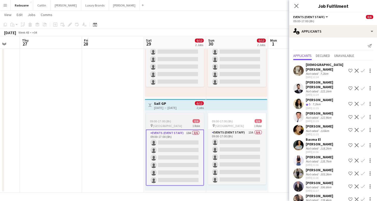
click at [176, 114] on div at bounding box center [175, 115] width 58 height 4
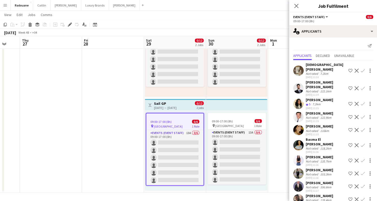
click at [173, 102] on h3 "Sail GP" at bounding box center [165, 103] width 22 height 5
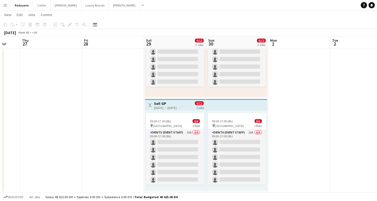
click at [172, 106] on div "[DATE] → [DATE]" at bounding box center [165, 108] width 22 height 4
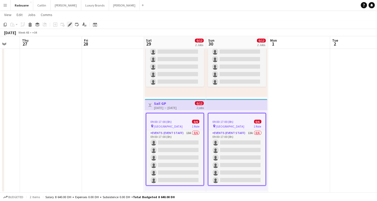
click at [70, 26] on icon "Edit" at bounding box center [70, 25] width 4 height 4
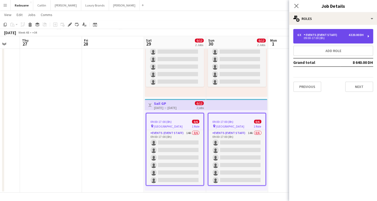
click at [324, 33] on div "Events (Event Staff)" at bounding box center [321, 35] width 36 height 4
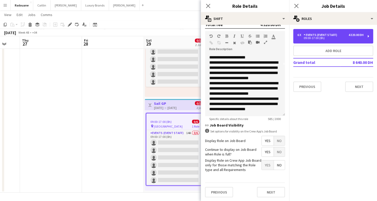
scroll to position [51, 0]
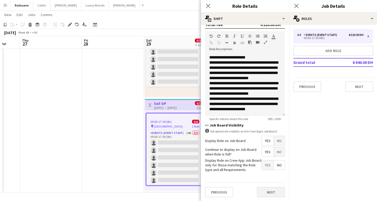
click at [273, 190] on button "Next" at bounding box center [271, 192] width 28 height 10
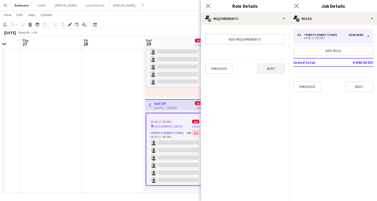
click at [276, 71] on button "Next" at bounding box center [271, 68] width 28 height 10
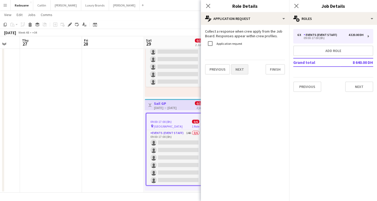
click at [240, 69] on button "Next" at bounding box center [239, 69] width 17 height 10
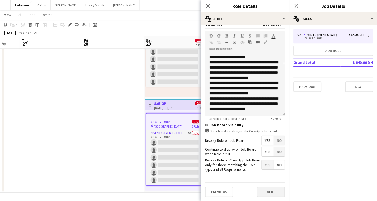
scroll to position [150, 0]
click at [272, 193] on button "Next" at bounding box center [271, 192] width 28 height 10
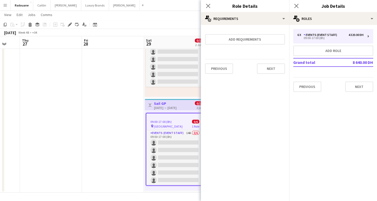
scroll to position [0, 0]
click at [353, 87] on button "Next" at bounding box center [359, 87] width 28 height 10
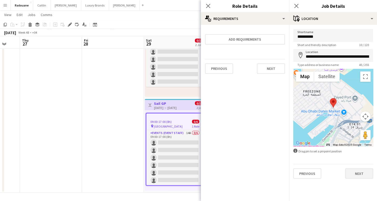
click at [355, 174] on button "Next" at bounding box center [359, 173] width 28 height 10
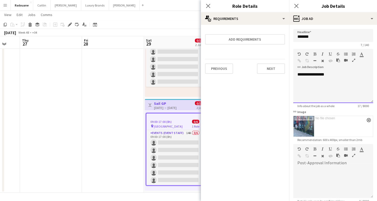
click at [327, 86] on div "**********" at bounding box center [333, 87] width 80 height 31
drag, startPoint x: 321, startPoint y: 86, endPoint x: 304, endPoint y: 87, distance: 17.2
click at [304, 87] on div "**********" at bounding box center [333, 84] width 72 height 5
click at [313, 55] on icon "button" at bounding box center [314, 54] width 3 height 4
click at [327, 91] on div "**********" at bounding box center [333, 87] width 80 height 31
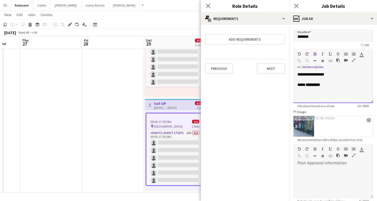
click at [303, 84] on span "**** *********" at bounding box center [308, 85] width 23 height 4
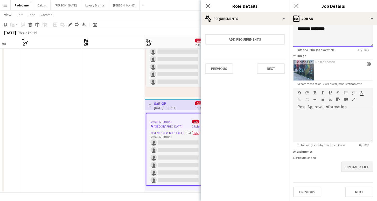
scroll to position [56, 0]
click at [354, 195] on button "Next" at bounding box center [359, 192] width 28 height 10
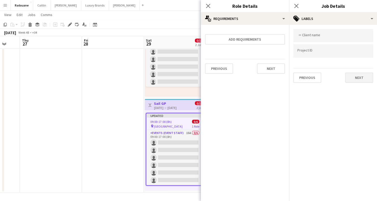
click at [358, 76] on button "Next" at bounding box center [359, 78] width 28 height 10
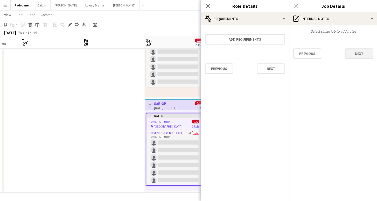
click at [358, 55] on button "Next" at bounding box center [359, 53] width 28 height 10
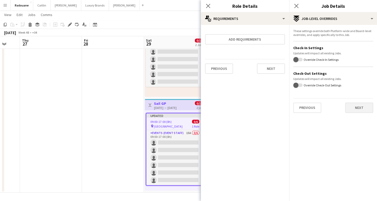
click at [357, 105] on button "Next" at bounding box center [359, 108] width 28 height 10
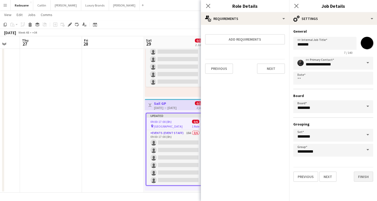
click at [364, 178] on button "Finish" at bounding box center [362, 177] width 19 height 10
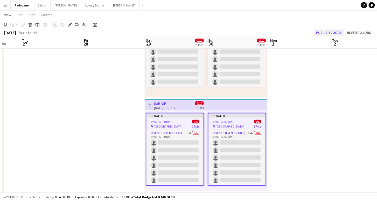
click at [331, 34] on button "Publish 2 jobs" at bounding box center [329, 32] width 30 height 7
click at [174, 102] on h3 "Sail GP" at bounding box center [165, 103] width 22 height 5
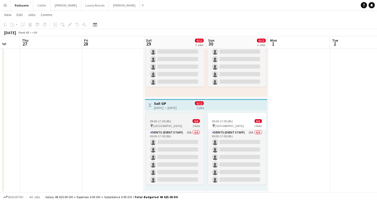
click at [177, 119] on div "09:00-17:00 (8h) 0/6" at bounding box center [175, 121] width 58 height 4
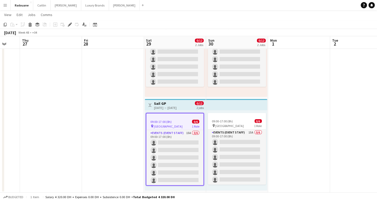
click at [165, 106] on div "[DATE] → [DATE]" at bounding box center [165, 108] width 22 height 4
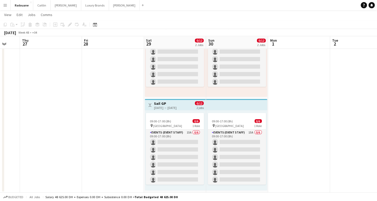
click at [165, 106] on div "[DATE] → [DATE]" at bounding box center [165, 108] width 22 height 4
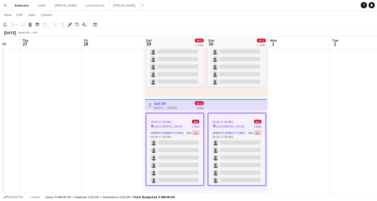
click at [70, 24] on icon at bounding box center [69, 24] width 3 height 3
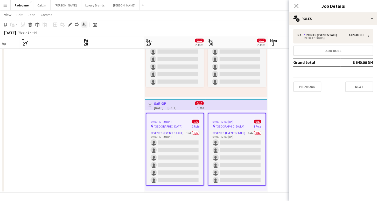
click at [83, 25] on icon at bounding box center [83, 24] width 2 height 3
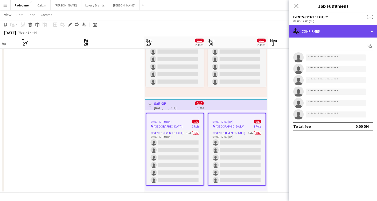
click at [320, 37] on div "single-neutral-actions-check-2 Confirmed" at bounding box center [333, 31] width 88 height 12
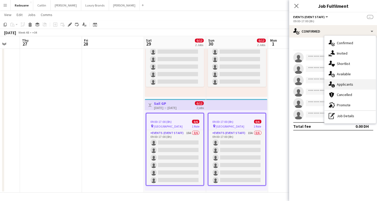
click at [350, 84] on span "Applicants" at bounding box center [344, 84] width 16 height 5
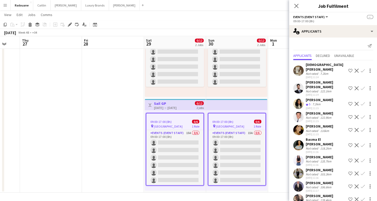
click at [355, 69] on app-icon "Decline" at bounding box center [356, 71] width 4 height 4
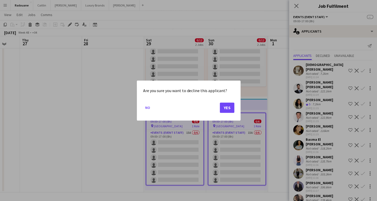
click at [232, 107] on button "Yes" at bounding box center [226, 108] width 15 height 10
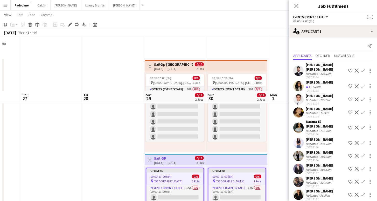
scroll to position [55, 0]
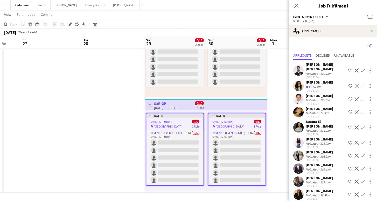
click at [356, 84] on app-icon "Decline" at bounding box center [356, 86] width 4 height 4
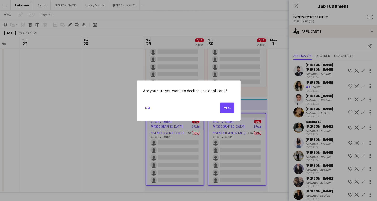
click at [227, 107] on button "Yes" at bounding box center [226, 108] width 15 height 10
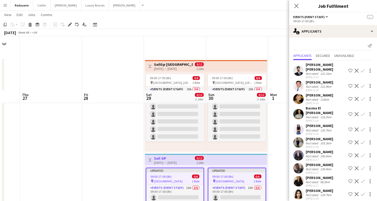
scroll to position [54, 0]
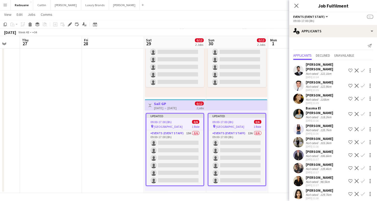
click at [354, 97] on app-icon "Decline" at bounding box center [356, 99] width 4 height 4
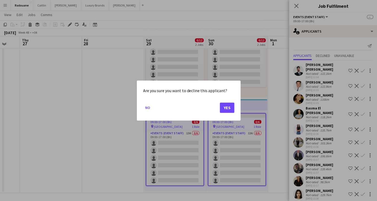
click at [227, 108] on button "Yes" at bounding box center [226, 108] width 15 height 10
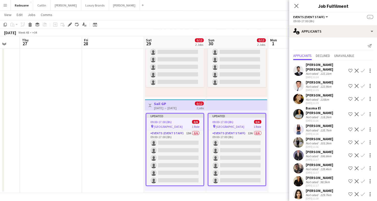
scroll to position [54, 0]
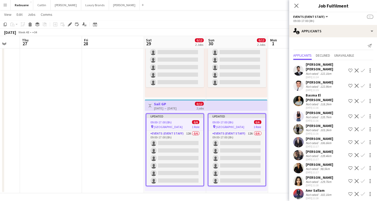
click at [355, 99] on app-icon "Decline" at bounding box center [356, 101] width 4 height 4
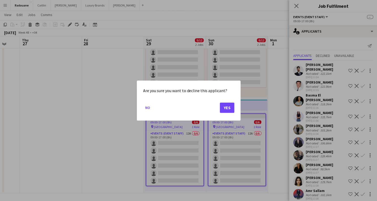
click at [229, 108] on button "Yes" at bounding box center [226, 108] width 15 height 10
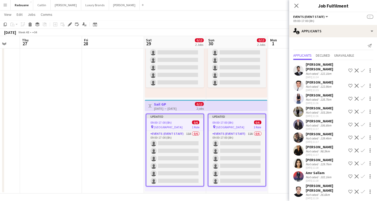
click at [355, 97] on app-icon "Decline" at bounding box center [356, 99] width 4 height 4
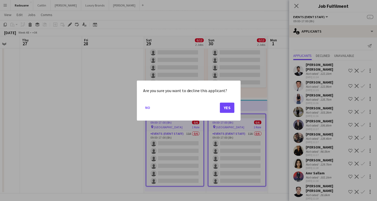
click at [225, 106] on button "Yes" at bounding box center [226, 108] width 15 height 10
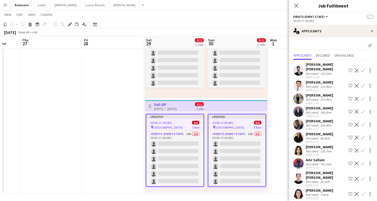
click at [356, 136] on app-icon "Decline" at bounding box center [356, 138] width 4 height 4
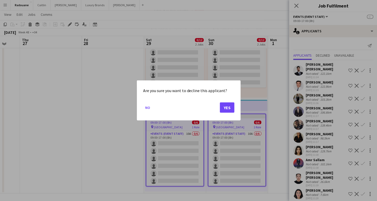
scroll to position [0, 0]
click at [232, 108] on button "Yes" at bounding box center [226, 108] width 15 height 10
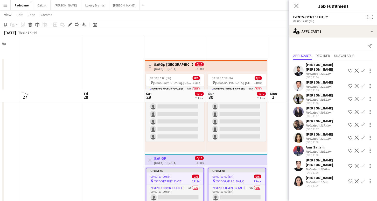
scroll to position [53, 0]
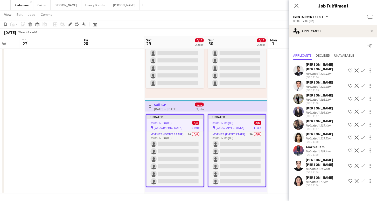
click at [358, 136] on app-icon "Decline" at bounding box center [356, 138] width 4 height 4
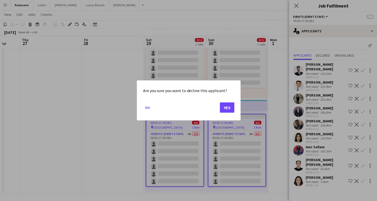
scroll to position [0, 0]
click at [229, 109] on button "Yes" at bounding box center [226, 108] width 15 height 10
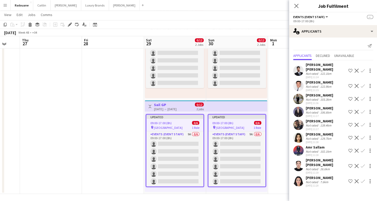
scroll to position [53, 0]
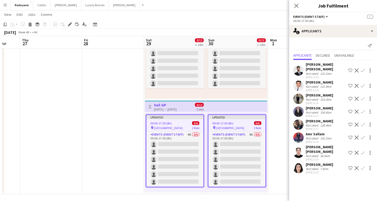
click at [356, 166] on app-icon "Decline" at bounding box center [356, 168] width 4 height 4
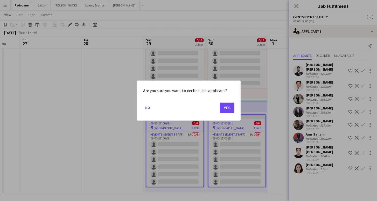
click at [224, 105] on button "Yes" at bounding box center [226, 108] width 15 height 10
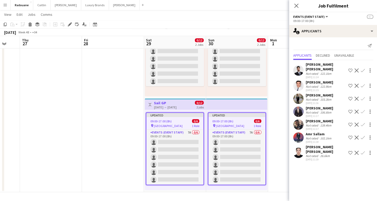
scroll to position [55, 0]
click at [159, 103] on h3 "Sail GP" at bounding box center [165, 103] width 22 height 5
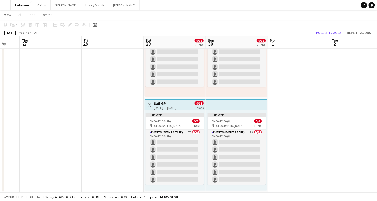
click at [161, 106] on div "[DATE] → [DATE]" at bounding box center [165, 108] width 22 height 4
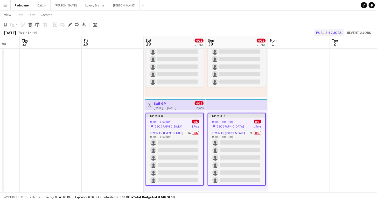
click at [318, 31] on button "Publish 2 jobs" at bounding box center [329, 32] width 30 height 7
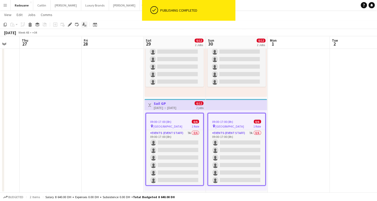
click at [83, 24] on icon at bounding box center [83, 24] width 2 height 3
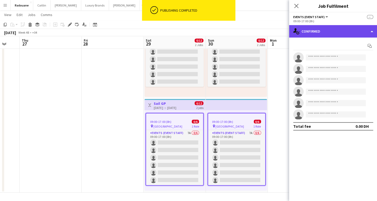
click at [312, 34] on div "single-neutral-actions-check-2 Confirmed" at bounding box center [333, 31] width 88 height 12
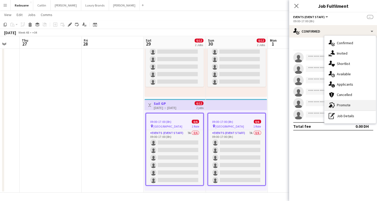
click at [351, 103] on div "advertising-megaphone Promote" at bounding box center [349, 105] width 51 height 10
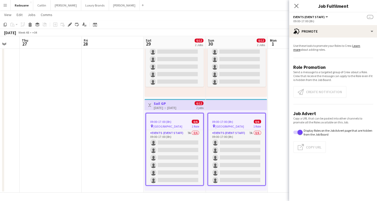
click at [321, 94] on app-promote-tab "Use these tools to promote your Roles to Crew. Learn more about adding roles. R…" at bounding box center [333, 100] width 88 height 116
click at [182, 121] on div "09:00-17:00 (8h) 0/6" at bounding box center [174, 122] width 57 height 4
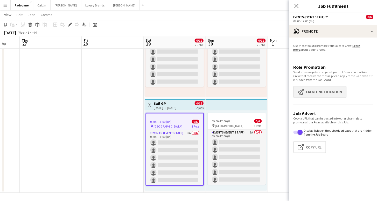
click at [306, 94] on button "Create notification Create notification" at bounding box center [319, 92] width 53 height 12
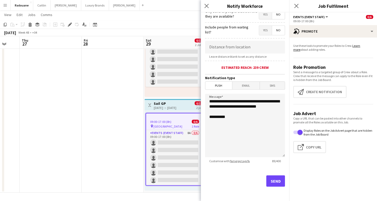
scroll to position [84, 0]
click at [277, 183] on button "Send" at bounding box center [275, 180] width 19 height 11
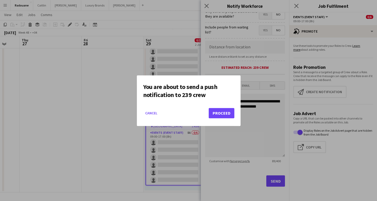
click at [225, 111] on button "Proceed" at bounding box center [221, 113] width 26 height 10
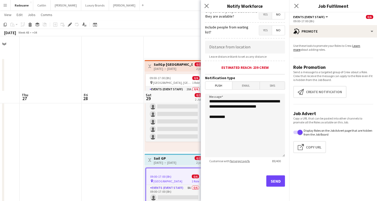
scroll to position [55, 0]
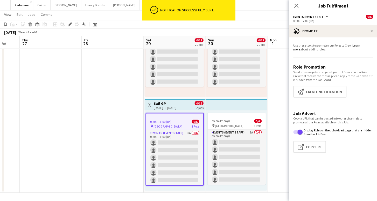
click at [108, 105] on app-date-cell at bounding box center [113, 98] width 62 height 190
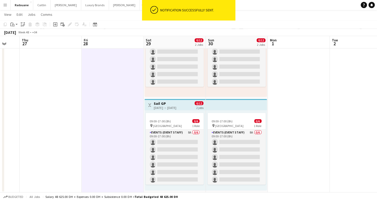
click at [295, 79] on app-date-cell at bounding box center [298, 98] width 62 height 190
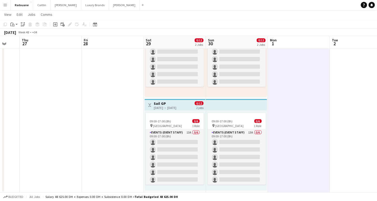
click at [7, 5] on app-icon "Menu" at bounding box center [5, 5] width 4 height 4
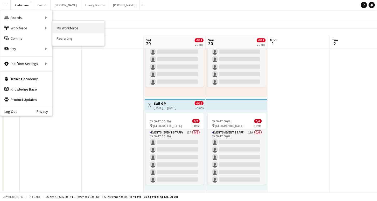
click at [63, 27] on link "My Workforce" at bounding box center [78, 28] width 52 height 10
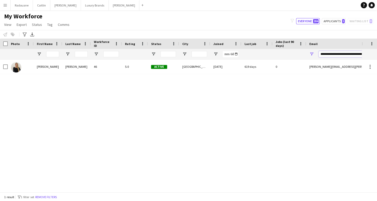
drag, startPoint x: 360, startPoint y: 54, endPoint x: 292, endPoint y: 64, distance: 68.4
click at [294, 64] on div "Workforce Details Photo First Name" at bounding box center [188, 116] width 377 height 154
type input "*"
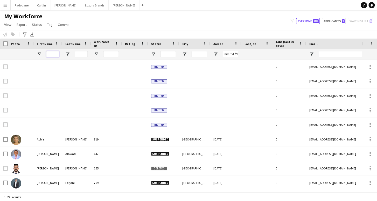
click at [53, 55] on input "First Name Filter Input" at bounding box center [52, 54] width 13 height 6
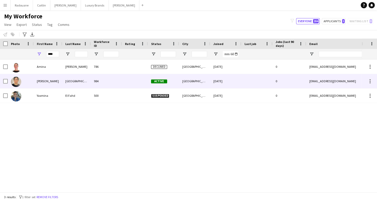
click at [37, 81] on div "[PERSON_NAME]" at bounding box center [48, 81] width 29 height 14
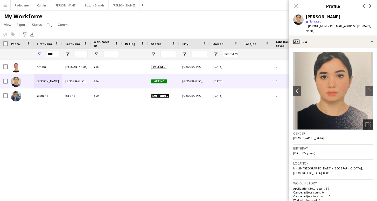
click at [366, 122] on icon "Open photos pop-in" at bounding box center [367, 124] width 5 height 5
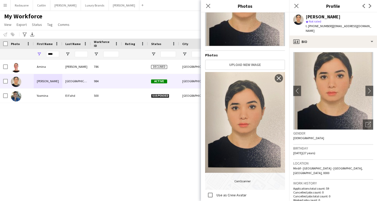
scroll to position [53, 0]
click at [103, 142] on div "Amina Mahdani 786 Declined Dubai 12-09-2024 0 aminamahdani90@gmail.com +9715281…" at bounding box center [180, 126] width 361 height 133
click at [56, 54] on input "****" at bounding box center [52, 54] width 13 height 6
type input "*"
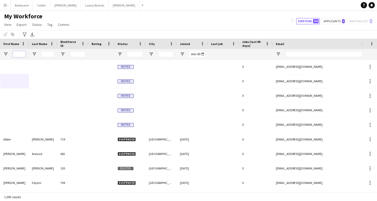
scroll to position [0, 67]
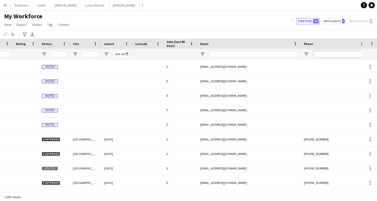
click at [332, 54] on input "Phone Filter Input" at bounding box center [338, 54] width 51 height 6
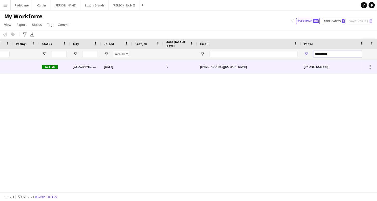
type input "**********"
click at [98, 71] on div "[GEOGRAPHIC_DATA]" at bounding box center [85, 67] width 31 height 14
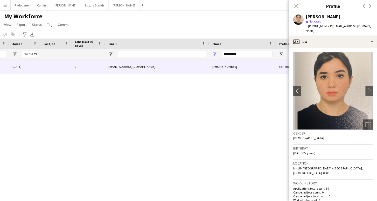
scroll to position [0, 201]
click at [240, 55] on input "**********" at bounding box center [246, 54] width 51 height 6
type input "*"
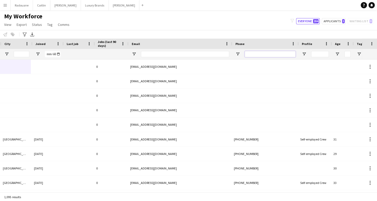
scroll to position [0, 120]
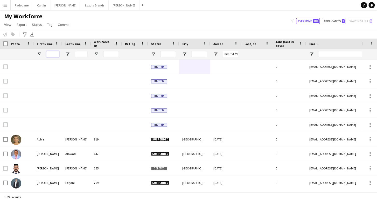
click at [53, 53] on input "First Name Filter Input" at bounding box center [52, 54] width 13 height 6
paste input "******"
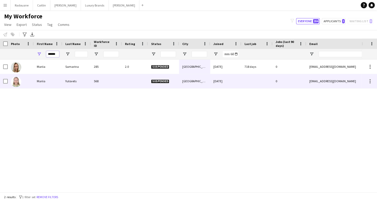
type input "******"
click at [62, 79] on div "Mariia" at bounding box center [48, 81] width 29 height 14
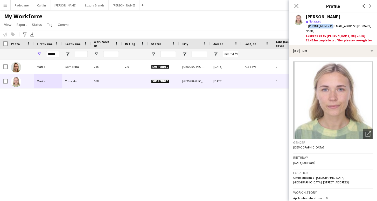
drag, startPoint x: 328, startPoint y: 26, endPoint x: 308, endPoint y: 26, distance: 20.2
click at [308, 26] on span "t. +971525979516" at bounding box center [318, 26] width 27 height 4
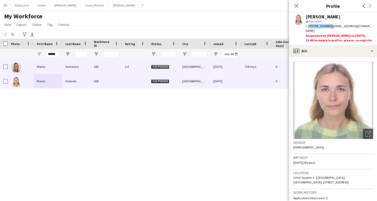
copy span "+971525979516"
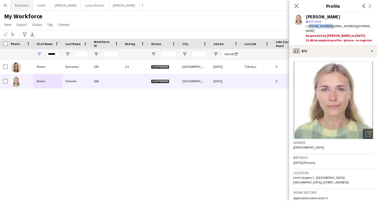
click at [20, 4] on button "Radouane Close" at bounding box center [22, 5] width 22 height 10
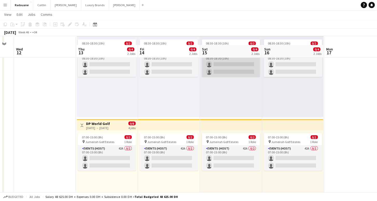
scroll to position [54, 0]
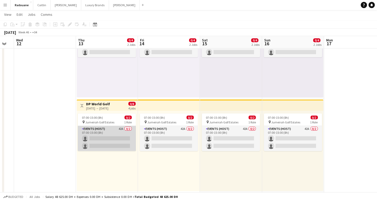
click at [106, 137] on app-card-role "Events (Host) 42A 0/2 07:00-15:00 (8h) single-neutral-actions single-neutral-ac…" at bounding box center [107, 138] width 58 height 25
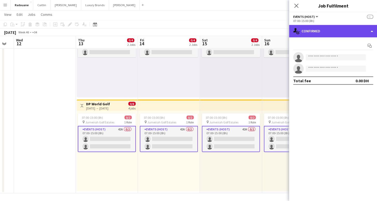
click at [330, 31] on div "single-neutral-actions-check-2 Confirmed" at bounding box center [333, 31] width 88 height 12
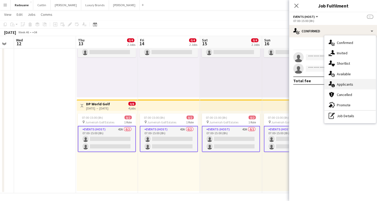
click at [356, 81] on div "single-neutral-actions-information Applicants" at bounding box center [349, 84] width 51 height 10
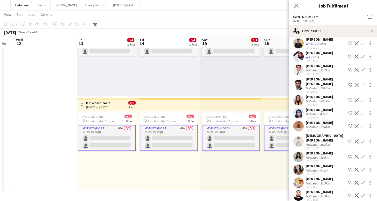
scroll to position [55, 0]
click at [306, 195] on div "Not rated" at bounding box center [311, 197] width 13 height 4
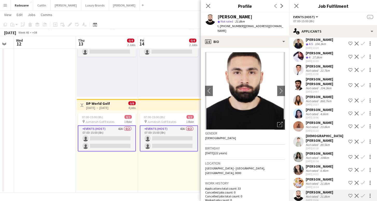
click at [279, 122] on icon "Open photos pop-in" at bounding box center [279, 124] width 5 height 5
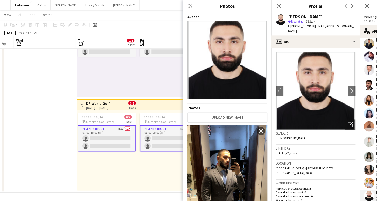
scroll to position [0, 0]
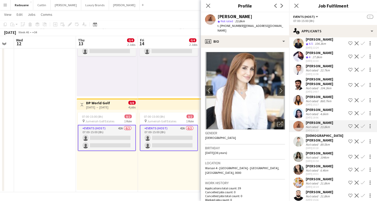
scroll to position [55, 0]
click at [313, 190] on div "[PERSON_NAME]" at bounding box center [318, 192] width 27 height 5
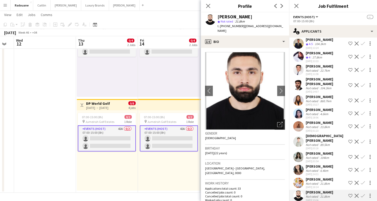
click at [280, 122] on icon "Open photos pop-in" at bounding box center [279, 124] width 5 height 5
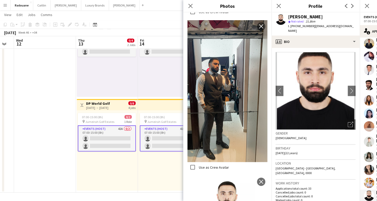
scroll to position [254, 0]
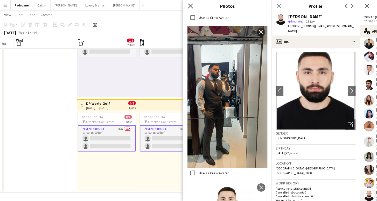
click at [191, 3] on app-icon "Close pop-in" at bounding box center [191, 6] width 8 height 8
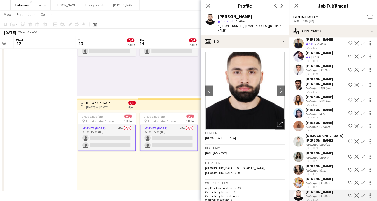
scroll to position [55, 0]
click at [310, 201] on div "[PERSON_NAME]" at bounding box center [318, 205] width 27 height 5
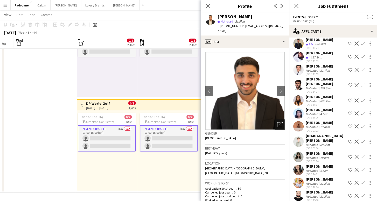
click at [280, 122] on icon "Open photos pop-in" at bounding box center [279, 124] width 5 height 5
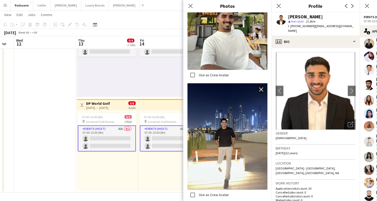
scroll to position [437, 0]
click at [189, 5] on icon "Close pop-in" at bounding box center [190, 5] width 5 height 5
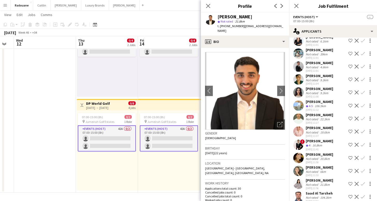
scroll to position [166, 0]
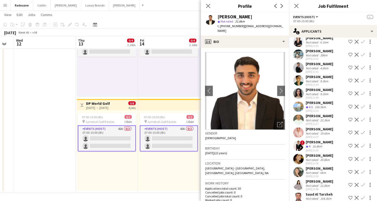
click at [309, 114] on div "Adnan Bouhsen" at bounding box center [318, 116] width 27 height 5
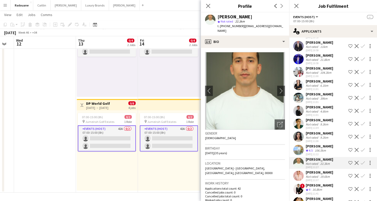
scroll to position [123, 0]
click at [321, 97] on div "39km" at bounding box center [323, 99] width 9 height 4
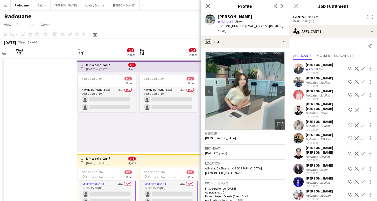
scroll to position [0, 0]
click at [356, 95] on app-icon "Decline" at bounding box center [356, 95] width 4 height 4
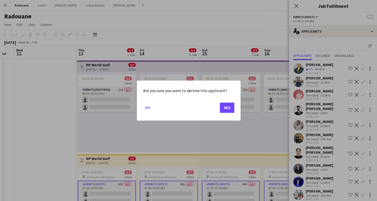
click at [229, 109] on button "Yes" at bounding box center [226, 108] width 15 height 10
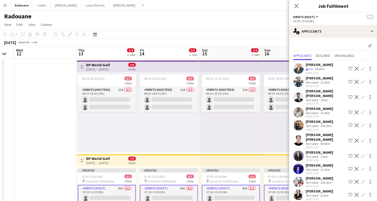
click at [356, 110] on app-icon "Decline" at bounding box center [356, 112] width 4 height 4
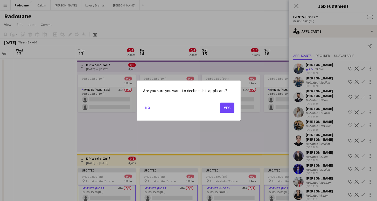
click at [227, 111] on button "Yes" at bounding box center [226, 108] width 15 height 10
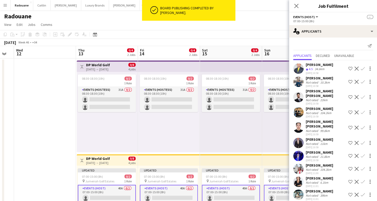
click at [356, 167] on app-icon "Decline" at bounding box center [356, 169] width 4 height 4
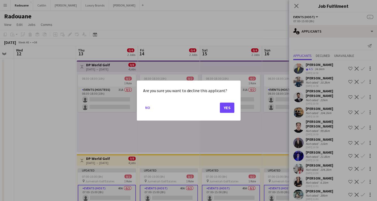
click at [226, 108] on button "Yes" at bounding box center [226, 108] width 15 height 10
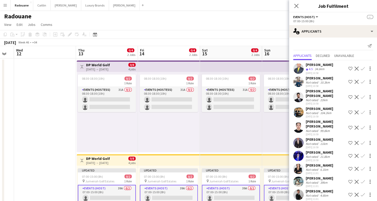
click at [357, 167] on app-icon "Decline" at bounding box center [356, 169] width 4 height 4
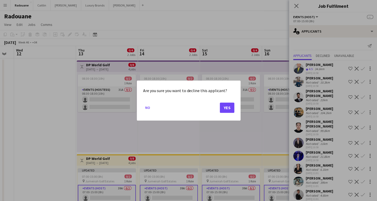
click at [228, 106] on button "Yes" at bounding box center [226, 108] width 15 height 10
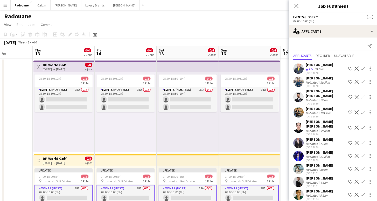
scroll to position [0, 215]
click at [228, 30] on app-toolbar "Copy Paste Paste Command V Paste with crew Command Shift V Paste linked Job Del…" at bounding box center [188, 34] width 377 height 9
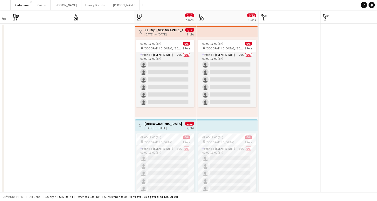
scroll to position [39, 0]
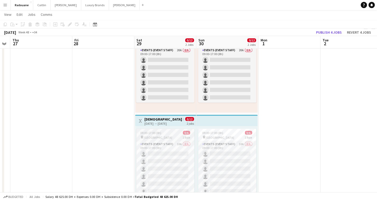
click at [165, 136] on div "pin Port Mina 1 Role" at bounding box center [165, 138] width 58 height 4
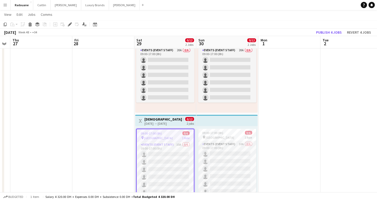
click at [165, 136] on div "pin Port Mina 1 Role" at bounding box center [165, 138] width 57 height 4
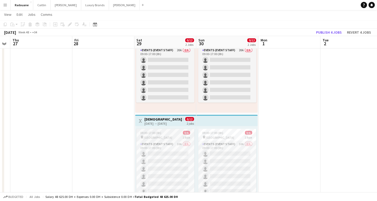
click at [165, 136] on div "pin Port Mina 1 Role" at bounding box center [165, 138] width 58 height 4
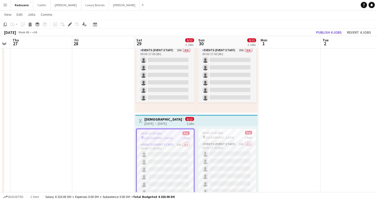
click at [165, 136] on div "pin Port Mina 1 Role" at bounding box center [165, 138] width 57 height 4
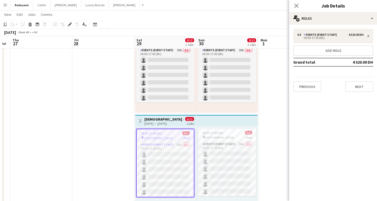
click at [167, 126] on app-top-bar "Toggle View MALE ROLE | Sail GP | Giant Flags 29-11-2025 → 30-11-2025 0/12 2 jo…" at bounding box center [165, 120] width 61 height 11
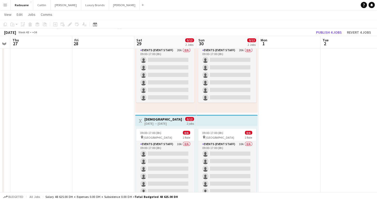
click at [161, 122] on div "[DATE] → [DATE]" at bounding box center [163, 124] width 39 height 4
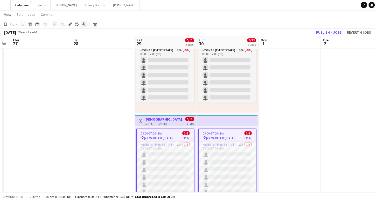
click at [83, 23] on icon "Applicants" at bounding box center [84, 25] width 4 height 4
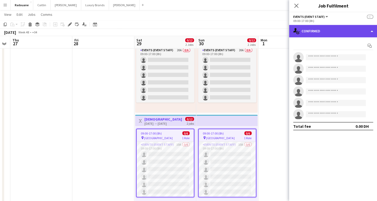
click at [321, 31] on div "single-neutral-actions-check-2 Confirmed" at bounding box center [333, 31] width 88 height 12
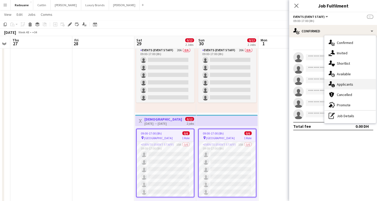
click at [346, 86] on span "Applicants" at bounding box center [344, 84] width 16 height 5
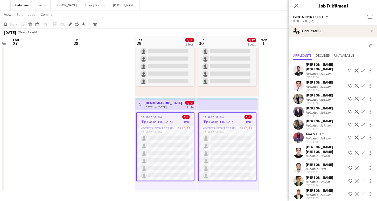
scroll to position [55, 0]
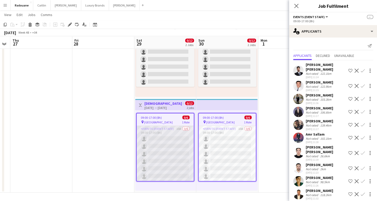
click at [157, 147] on app-card-role "Events (Event Staff) 10A 0/6 09:00-17:00 (8h) single-neutral-actions single-neu…" at bounding box center [165, 153] width 57 height 55
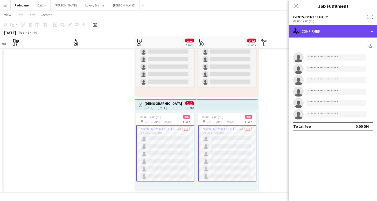
click at [322, 30] on div "single-neutral-actions-check-2 Confirmed" at bounding box center [333, 31] width 88 height 12
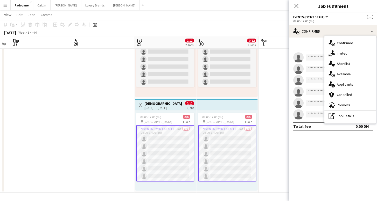
click at [274, 23] on app-toolbar "Copy Paste Paste Command V Paste with crew Command Shift V Paste linked Job Del…" at bounding box center [188, 24] width 377 height 9
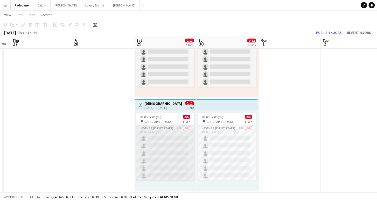
click at [169, 139] on app-card-role "Events (Event Staff) 10A 0/6 09:00-17:00 (8h) single-neutral-actions single-neu…" at bounding box center [165, 152] width 58 height 55
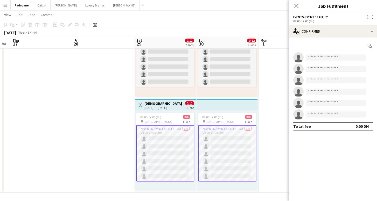
click at [170, 108] on div "[DATE] → [DATE]" at bounding box center [163, 108] width 39 height 4
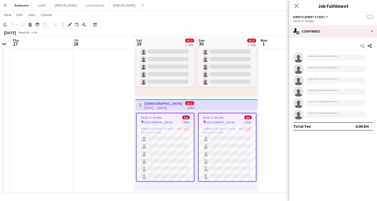
click at [337, 20] on div "09:00-17:00 (8h)" at bounding box center [333, 21] width 80 height 4
click at [71, 24] on icon "Edit" at bounding box center [70, 25] width 4 height 4
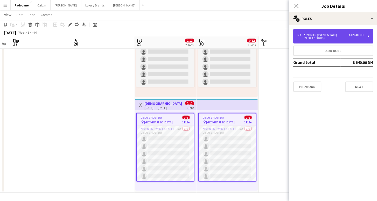
click at [351, 36] on div "4 320.00 DH" at bounding box center [355, 35] width 15 height 4
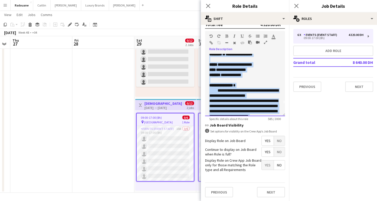
scroll to position [51, 0]
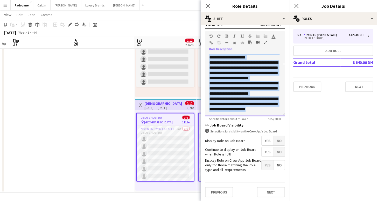
drag, startPoint x: 209, startPoint y: 56, endPoint x: 259, endPoint y: 121, distance: 81.5
click at [258, 121] on app-form-group "**********" at bounding box center [245, 76] width 80 height 90
copy div "**********"
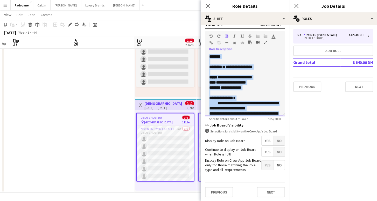
scroll to position [0, 0]
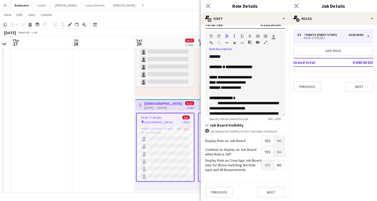
click at [307, 123] on mat-expansion-panel "pencil3 General details 6 x Events (Event Staff) 4 320.00 DH 09:00-17:00 (8h) A…" at bounding box center [333, 113] width 88 height 176
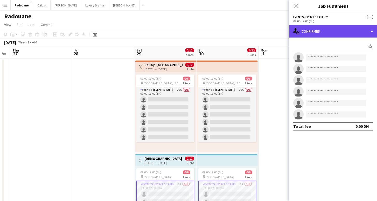
click at [337, 30] on div "single-neutral-actions-check-2 Confirmed" at bounding box center [333, 31] width 88 height 12
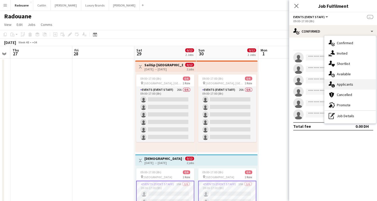
click at [349, 83] on span "Applicants" at bounding box center [344, 84] width 16 height 5
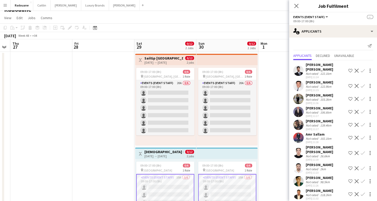
scroll to position [4, 0]
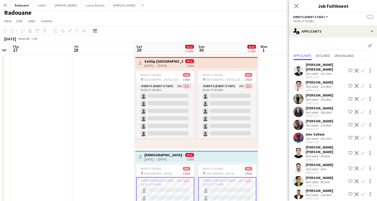
click at [5, 3] on button "Menu" at bounding box center [5, 5] width 10 height 10
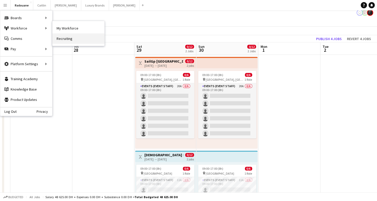
click at [57, 41] on link "Recruiting" at bounding box center [78, 38] width 52 height 10
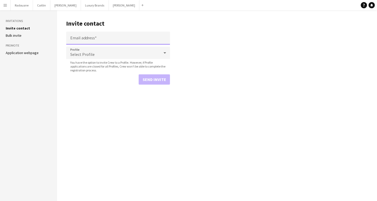
click at [104, 38] on input "Email address" at bounding box center [118, 38] width 104 height 13
paste input "**********"
type input "**********"
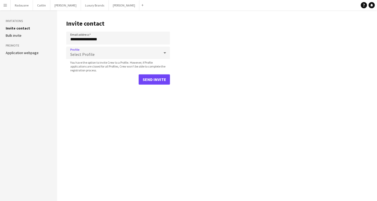
click at [124, 53] on div "Select Profile" at bounding box center [112, 53] width 93 height 12
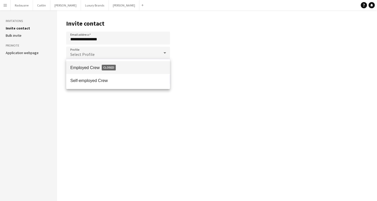
click at [139, 100] on div at bounding box center [188, 100] width 377 height 201
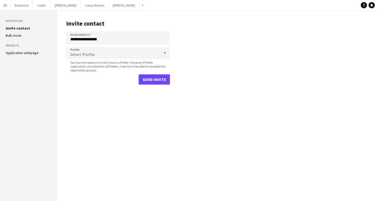
click at [155, 81] on button "Send invite" at bounding box center [153, 79] width 31 height 10
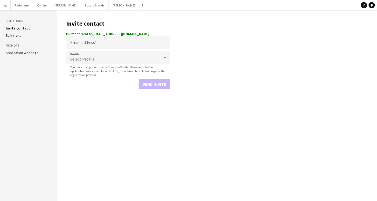
click at [5, 5] on app-icon "Menu" at bounding box center [5, 5] width 4 height 4
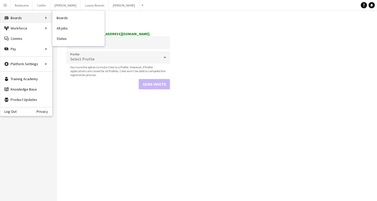
click at [10, 16] on div "Boards Boards" at bounding box center [26, 18] width 52 height 10
click at [58, 29] on link "My Workforce" at bounding box center [78, 28] width 52 height 10
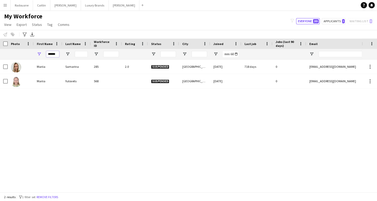
click at [56, 54] on input "******" at bounding box center [52, 54] width 13 height 6
type input "*"
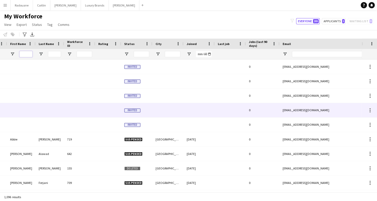
scroll to position [0, 45]
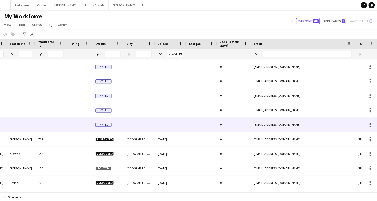
click at [257, 126] on div "[EMAIL_ADDRESS][DOMAIN_NAME]" at bounding box center [302, 125] width 104 height 14
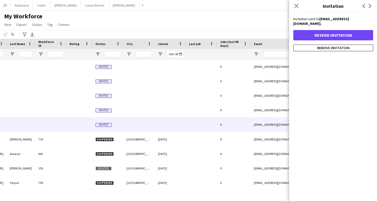
click at [335, 31] on button "Resend invitation" at bounding box center [333, 35] width 80 height 10
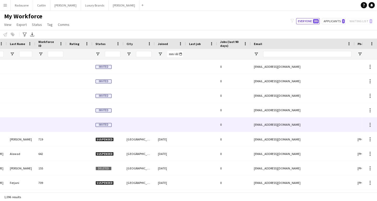
click at [168, 124] on div at bounding box center [169, 125] width 31 height 14
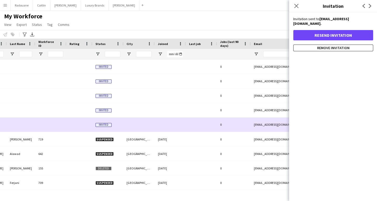
click at [167, 123] on div at bounding box center [169, 125] width 31 height 14
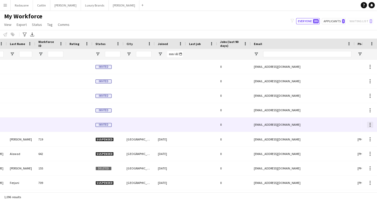
click at [370, 124] on div at bounding box center [369, 125] width 6 height 6
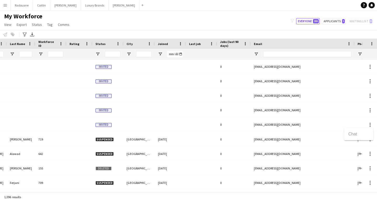
click at [342, 126] on div at bounding box center [188, 100] width 377 height 201
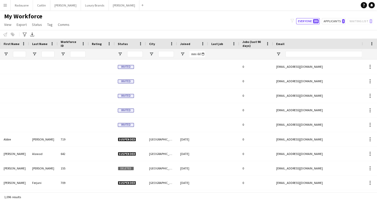
scroll to position [0, 52]
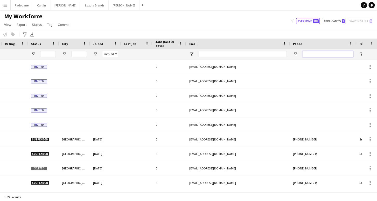
click at [339, 56] on input "Phone Filter Input" at bounding box center [327, 54] width 51 height 6
paste input "**********"
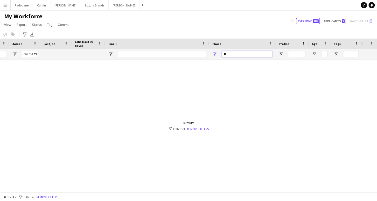
type input "*"
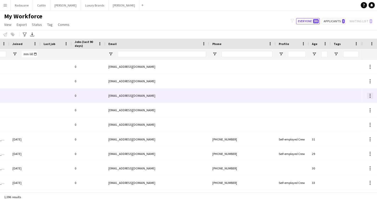
click at [369, 94] on div at bounding box center [369, 94] width 1 height 1
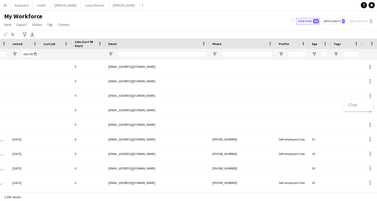
click at [340, 96] on div at bounding box center [188, 100] width 377 height 201
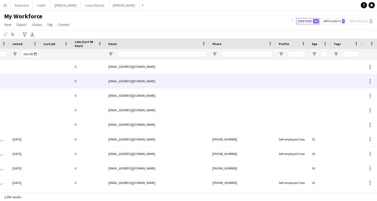
click at [185, 84] on div "[EMAIL_ADDRESS][DOMAIN_NAME]" at bounding box center [157, 81] width 104 height 14
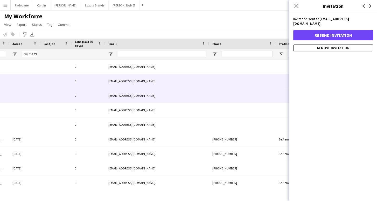
click at [105, 98] on div "0" at bounding box center [89, 96] width 34 height 14
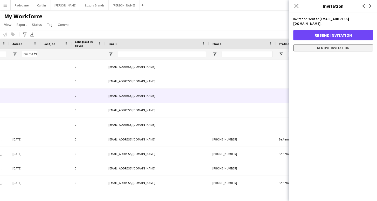
click at [333, 45] on button "Remove invitation" at bounding box center [333, 48] width 80 height 7
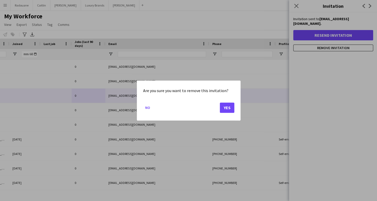
click at [228, 109] on button "Yes" at bounding box center [226, 108] width 15 height 10
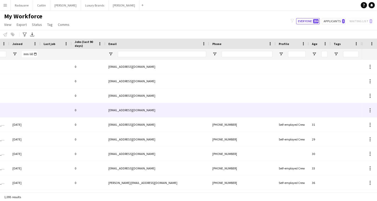
click at [95, 109] on div "0" at bounding box center [89, 110] width 34 height 14
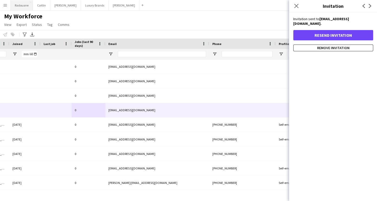
click at [21, 4] on button "Radouane Close" at bounding box center [22, 5] width 22 height 10
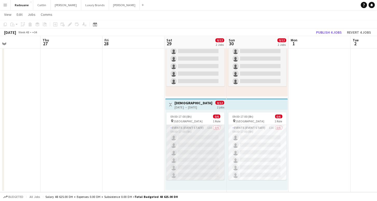
scroll to position [55, 0]
click at [199, 134] on app-card-role "Events (Event Staff) 13A 0/6 09:00-17:00 (8h) single-neutral-actions single-neu…" at bounding box center [195, 152] width 58 height 55
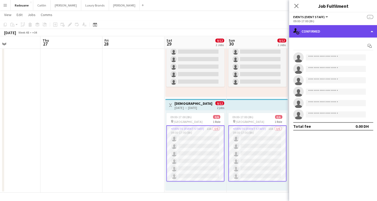
click at [342, 29] on div "single-neutral-actions-check-2 Confirmed" at bounding box center [333, 31] width 88 height 12
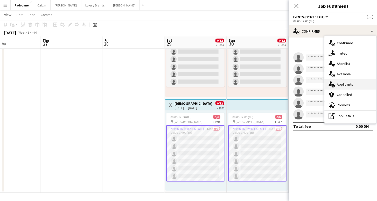
click at [345, 84] on span "Applicants" at bounding box center [344, 84] width 16 height 5
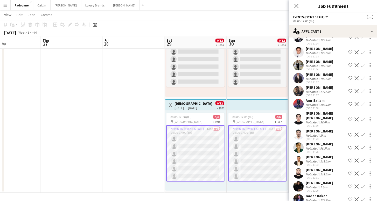
click at [319, 194] on div "Bader Baker" at bounding box center [318, 196] width 27 height 5
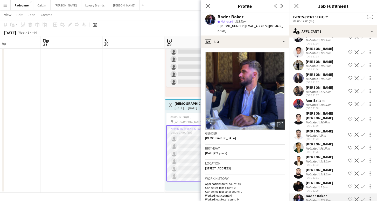
click at [278, 122] on icon "Open photos pop-in" at bounding box center [279, 124] width 5 height 5
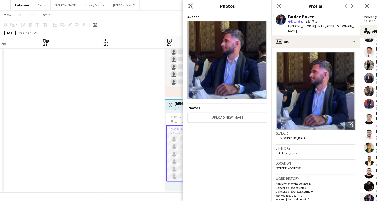
click at [190, 6] on icon at bounding box center [190, 5] width 5 height 5
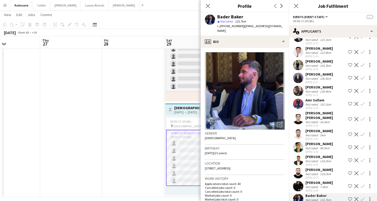
scroll to position [34, 0]
click at [370, 183] on div at bounding box center [369, 186] width 6 height 6
click at [328, 178] on div at bounding box center [188, 100] width 377 height 201
drag, startPoint x: 329, startPoint y: 178, endPoint x: 328, endPoint y: 175, distance: 2.6
click at [328, 181] on div "[PERSON_NAME] Not rated 7.6km [DATE] 12:29 Shortlist crew Decline Confirm" at bounding box center [333, 187] width 88 height 12
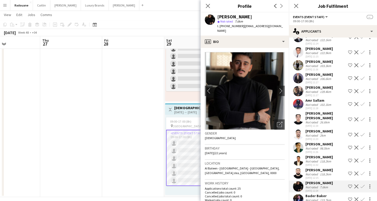
click at [337, 168] on div "[PERSON_NAME] Not rated 118.2km [DATE] 12:15 Shortlist crew Decline Confirm" at bounding box center [333, 174] width 88 height 12
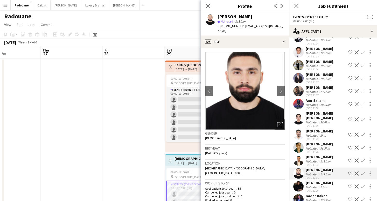
click at [308, 194] on div "Bader Baker" at bounding box center [318, 196] width 27 height 5
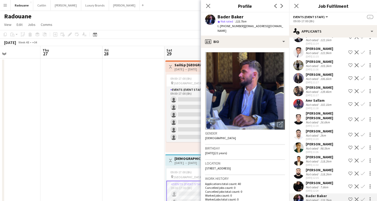
drag, startPoint x: 242, startPoint y: 17, endPoint x: 218, endPoint y: 18, distance: 23.8
click at [218, 18] on div "Bader Baker" at bounding box center [230, 17] width 26 height 5
copy div "Bader Baker"
click at [315, 181] on div "[PERSON_NAME]" at bounding box center [318, 183] width 27 height 5
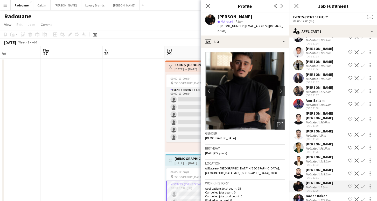
click at [315, 172] on div "Not rated" at bounding box center [311, 174] width 13 height 4
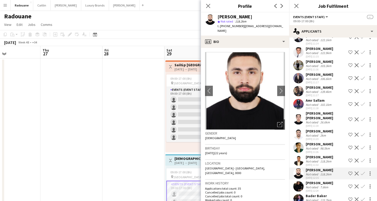
drag, startPoint x: 257, startPoint y: 16, endPoint x: 219, endPoint y: 17, distance: 38.1
click at [219, 17] on div "[PERSON_NAME]" at bounding box center [234, 17] width 35 height 5
copy div "[PERSON_NAME]"
click at [337, 155] on div "[PERSON_NAME] Not rated 118.2km [DATE] 11:32 Shortlist crew Decline Confirm" at bounding box center [333, 161] width 88 height 12
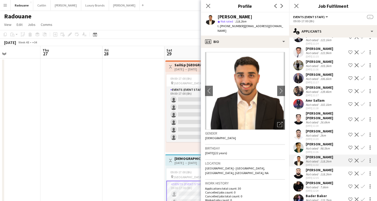
drag, startPoint x: 257, startPoint y: 16, endPoint x: 216, endPoint y: 15, distance: 41.5
click at [216, 15] on div "[PERSON_NAME] Not rated 118.2km t. [PHONE_NUMBER] | [EMAIL_ADDRESS][DOMAIN_NAME]" at bounding box center [245, 23] width 88 height 23
copy div "[PERSON_NAME]"
click at [86, 83] on app-date-cell at bounding box center [71, 154] width 62 height 190
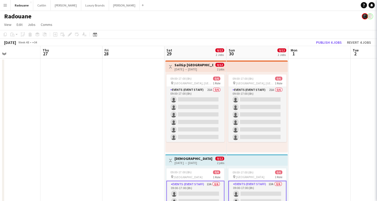
scroll to position [0, 0]
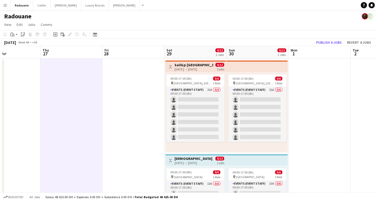
click at [6, 4] on app-icon "Menu" at bounding box center [5, 5] width 4 height 4
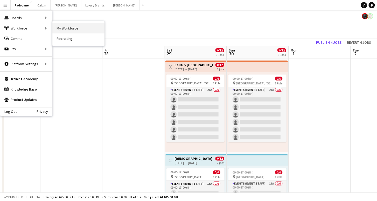
click at [60, 27] on link "My Workforce" at bounding box center [78, 28] width 52 height 10
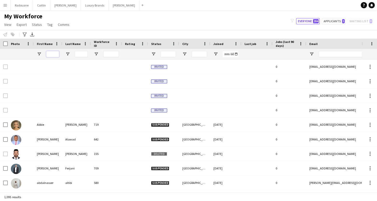
click at [51, 53] on input "First Name Filter Input" at bounding box center [52, 54] width 13 height 6
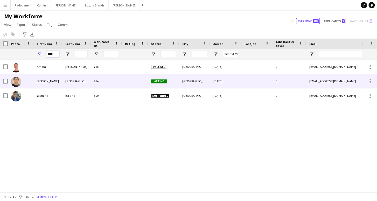
type input "****"
click at [60, 79] on div "[PERSON_NAME]" at bounding box center [48, 81] width 29 height 14
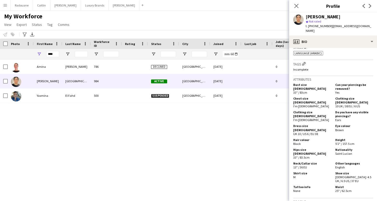
scroll to position [186, 0]
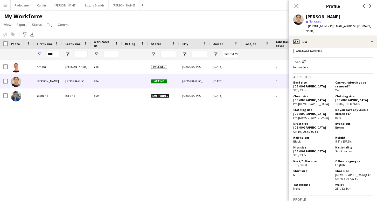
click at [7, 5] on app-icon "Menu" at bounding box center [5, 5] width 4 height 4
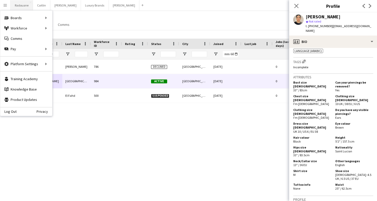
click at [24, 5] on button "Radouane Close" at bounding box center [22, 5] width 22 height 10
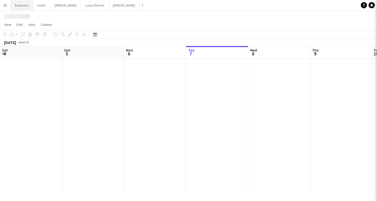
scroll to position [0, 124]
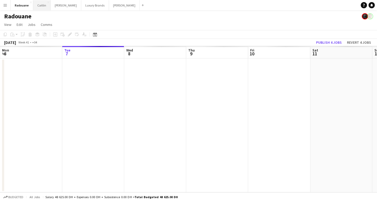
click at [41, 7] on button "[PERSON_NAME]" at bounding box center [41, 5] width 17 height 10
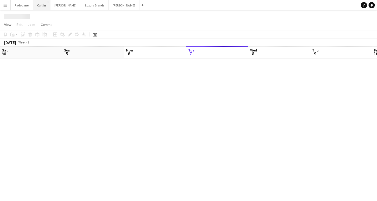
scroll to position [0, 124]
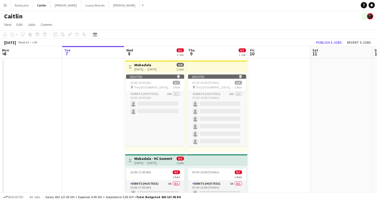
click at [266, 91] on app-date-cell at bounding box center [279, 154] width 62 height 190
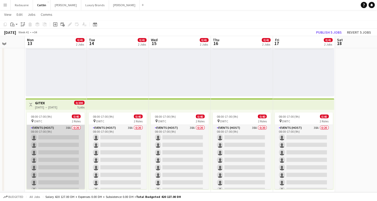
scroll to position [55, 0]
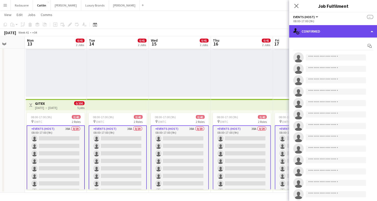
click at [355, 32] on div "single-neutral-actions-check-2 Confirmed" at bounding box center [333, 31] width 88 height 12
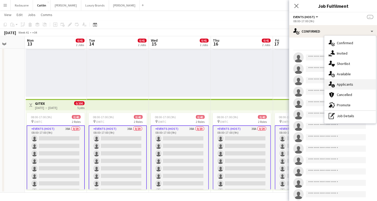
click at [346, 82] on span "Applicants" at bounding box center [344, 84] width 16 height 5
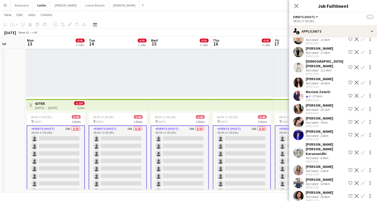
click at [317, 169] on div "Not rated" at bounding box center [311, 171] width 13 height 4
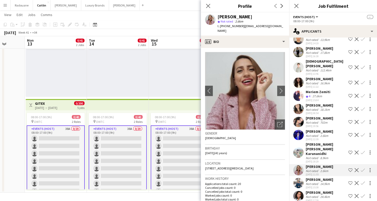
click at [319, 142] on div "[PERSON_NAME] [PERSON_NAME] Karunanidhi" at bounding box center [325, 149] width 40 height 14
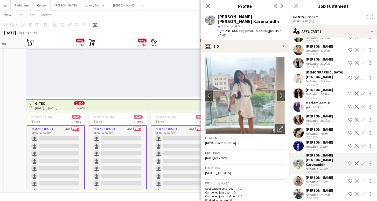
scroll to position [274, 0]
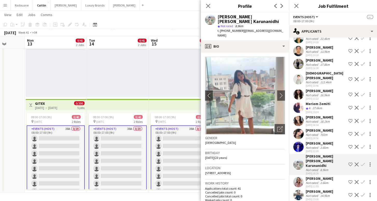
click at [313, 128] on div "[PERSON_NAME]" at bounding box center [318, 130] width 27 height 5
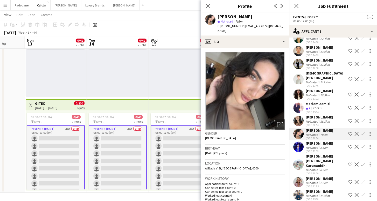
click at [316, 120] on div "Not rated" at bounding box center [311, 122] width 13 height 4
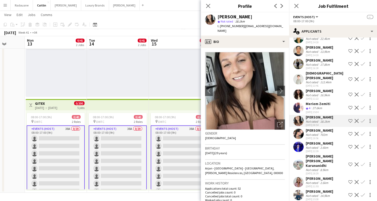
click at [316, 106] on div "27.6km" at bounding box center [317, 108] width 12 height 4
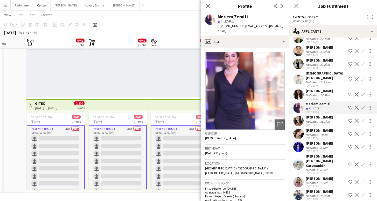
click at [317, 89] on div "[PERSON_NAME]" at bounding box center [318, 91] width 27 height 5
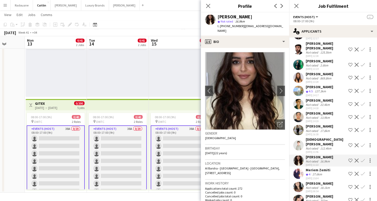
scroll to position [203, 0]
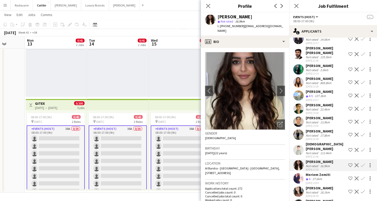
click at [317, 85] on div "[DATE] 13:28" at bounding box center [318, 86] width 27 height 3
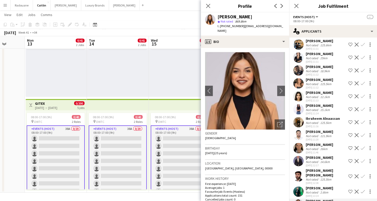
scroll to position [77, 0]
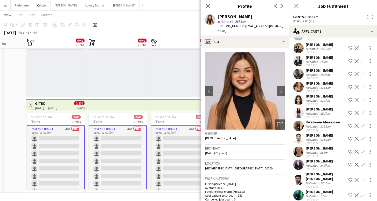
click at [317, 81] on div "[PERSON_NAME]" at bounding box center [318, 83] width 27 height 5
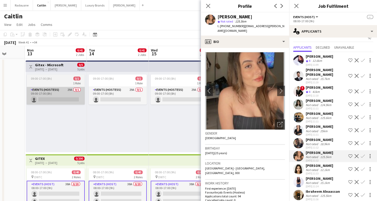
scroll to position [0, 0]
click at [56, 93] on app-card-role "Events (Hostess) 29A 0/1 09:00-17:00 (8h) single-neutral-actions" at bounding box center [56, 96] width 58 height 18
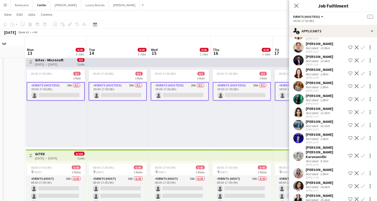
scroll to position [14, 0]
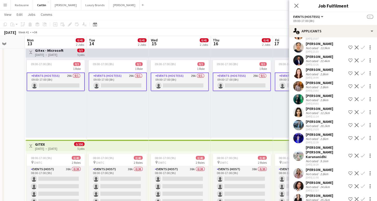
click at [306, 185] on div "Not rated" at bounding box center [311, 187] width 13 height 4
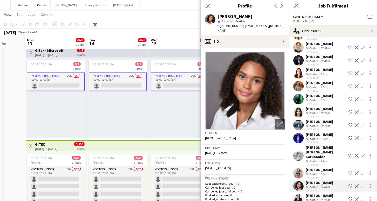
click at [303, 194] on app-user-avatar at bounding box center [298, 199] width 10 height 10
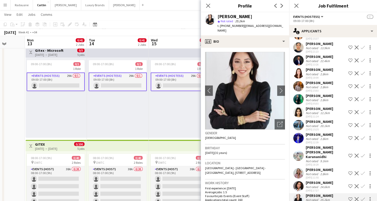
click at [317, 124] on div "Not rated" at bounding box center [311, 126] width 13 height 4
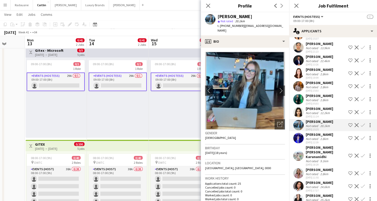
scroll to position [0, 0]
click at [278, 122] on icon "Open photos pop-in" at bounding box center [279, 124] width 5 height 5
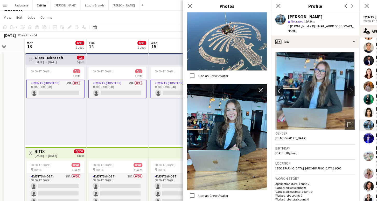
scroll to position [7, 0]
click at [189, 6] on icon "Close pop-in" at bounding box center [190, 5] width 5 height 5
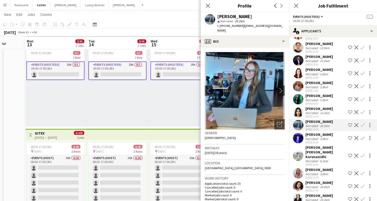
scroll to position [26, 0]
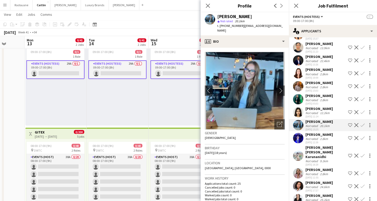
click at [327, 148] on div "[PERSON_NAME] [PERSON_NAME] Karunanidhi" at bounding box center [325, 152] width 40 height 14
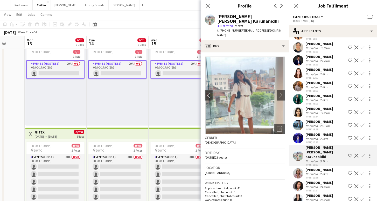
click at [6, 7] on button "Menu" at bounding box center [5, 5] width 10 height 10
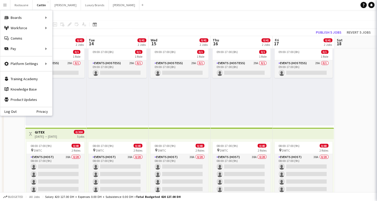
scroll to position [0, 0]
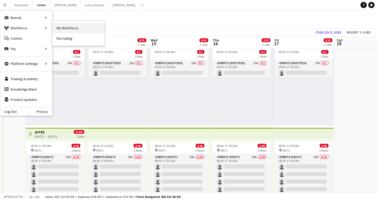
click at [59, 26] on link "My Workforce" at bounding box center [79, 28] width 52 height 10
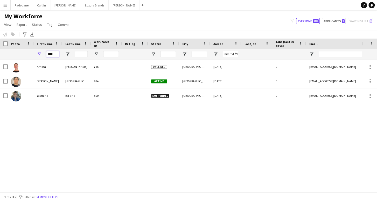
click at [56, 54] on input "****" at bounding box center [52, 54] width 13 height 6
type input "*"
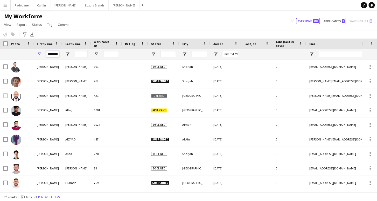
type input "********"
click at [81, 55] on input "Last Name Filter Input" at bounding box center [81, 54] width 13 height 6
type input "*"
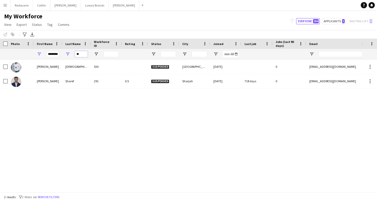
type input "*"
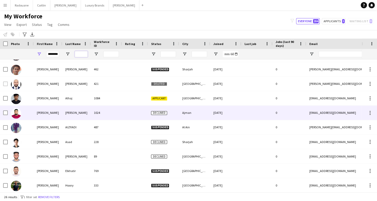
scroll to position [15, 0]
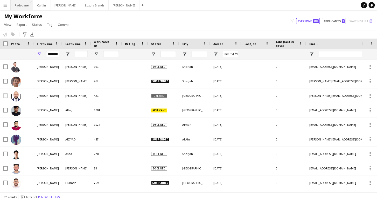
click at [24, 6] on button "Radouane Close" at bounding box center [22, 5] width 22 height 10
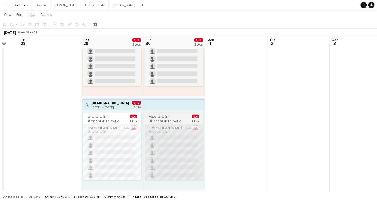
scroll to position [55, 0]
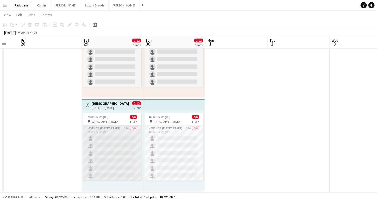
click at [117, 137] on app-card-role "Events (Event Staff) 15A 0/6 09:00-17:00 (8h) single-neutral-actions single-neu…" at bounding box center [112, 152] width 58 height 55
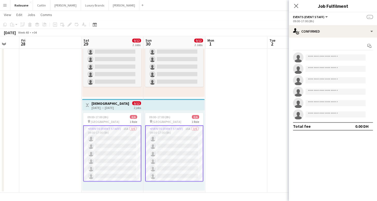
click at [117, 137] on app-card-role "Events (Event Staff) 15A 0/6 09:00-17:00 (8h) single-neutral-actions single-neu…" at bounding box center [112, 153] width 58 height 56
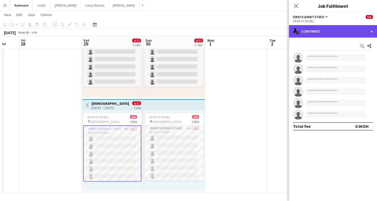
click at [332, 33] on div "single-neutral-actions-check-2 Confirmed" at bounding box center [333, 31] width 88 height 12
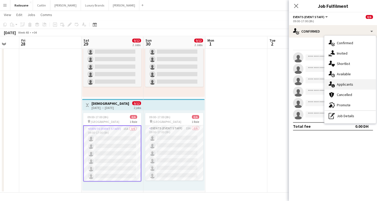
click at [349, 85] on span "Applicants" at bounding box center [345, 84] width 16 height 5
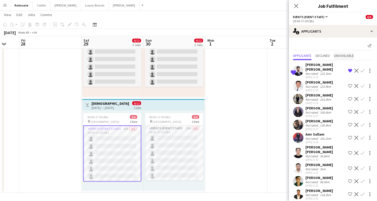
click at [341, 56] on span "Unavailable" at bounding box center [344, 56] width 20 height 4
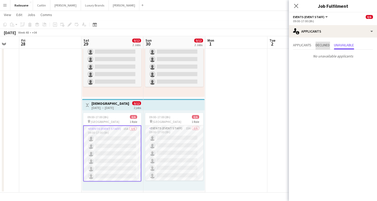
click at [320, 46] on span "Declined" at bounding box center [322, 45] width 14 height 4
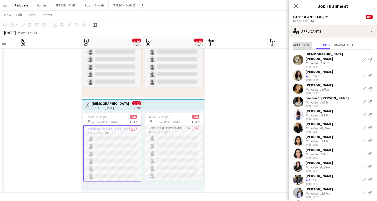
click at [307, 44] on span "Applicants" at bounding box center [302, 45] width 18 height 4
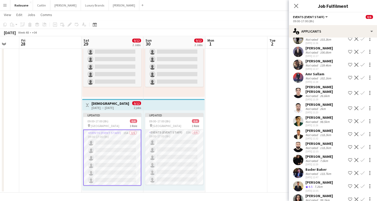
click at [351, 145] on app-icon "Shortlist crew" at bounding box center [350, 147] width 4 height 4
click at [350, 171] on app-icon "Shortlist crew" at bounding box center [350, 173] width 4 height 4
click at [350, 184] on app-icon "Shortlist crew" at bounding box center [350, 186] width 4 height 4
click at [349, 184] on app-icon "Remove crew from shortlist" at bounding box center [350, 186] width 4 height 4
click at [350, 132] on app-icon "Shortlist crew" at bounding box center [350, 134] width 4 height 4
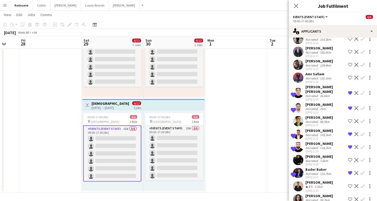
click at [264, 84] on app-date-cell at bounding box center [236, 98] width 62 height 190
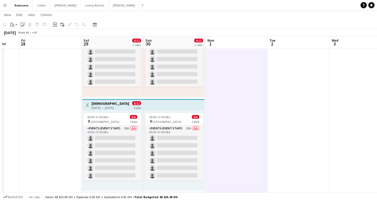
click at [116, 108] on div "[DATE] → [DATE]" at bounding box center [110, 108] width 39 height 4
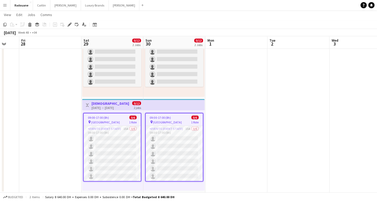
click at [98, 113] on app-job-card "09:00-17:00 (8h) 0/6 pin Port Mina 1 Role Events (Event Staff) 15A 0/6 09:00-17…" at bounding box center [112, 147] width 58 height 69
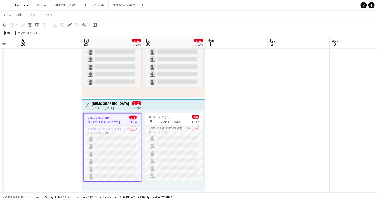
click at [98, 103] on h3 "[DEMOGRAPHIC_DATA] ROLE | Sail GP | Giant Flags" at bounding box center [110, 103] width 39 height 5
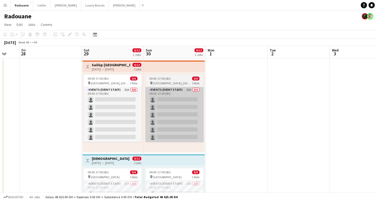
scroll to position [0, 0]
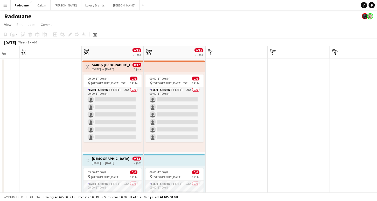
click at [104, 159] on h3 "[DEMOGRAPHIC_DATA] ROLE | Sail GP | Giant Flags" at bounding box center [110, 159] width 39 height 5
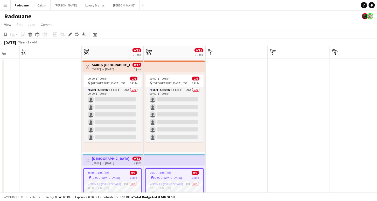
click at [104, 159] on h3 "[DEMOGRAPHIC_DATA] ROLE | Sail GP | Giant Flags" at bounding box center [110, 159] width 39 height 5
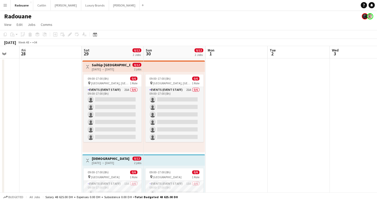
click at [104, 159] on h3 "[DEMOGRAPHIC_DATA] ROLE | Sail GP | Giant Flags" at bounding box center [110, 159] width 39 height 5
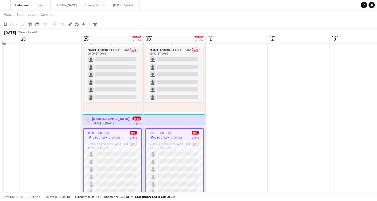
scroll to position [40, 0]
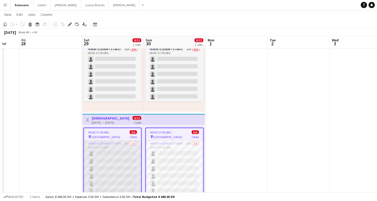
click at [113, 166] on app-card-role "Events (Event Staff) 15A 0/6 09:00-17:00 (8h) single-neutral-actions single-neu…" at bounding box center [112, 168] width 57 height 55
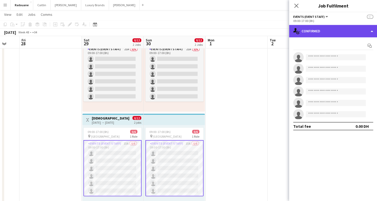
click at [339, 30] on div "single-neutral-actions-check-2 Confirmed" at bounding box center [333, 31] width 88 height 12
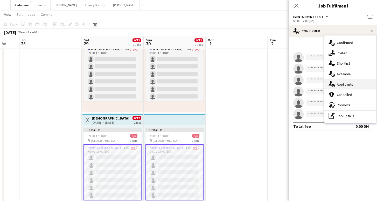
click at [350, 85] on span "Applicants" at bounding box center [344, 84] width 16 height 5
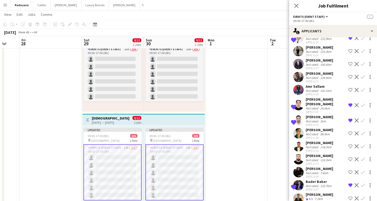
scroll to position [47, 0]
click at [350, 158] on app-icon "Shortlist crew" at bounding box center [350, 160] width 4 height 4
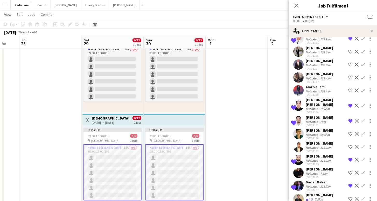
click at [349, 145] on app-icon "Shortlist crew" at bounding box center [350, 147] width 4 height 4
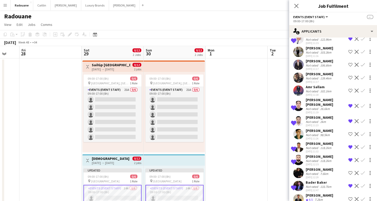
scroll to position [0, 0]
click at [107, 66] on h3 "SailGp [GEOGRAPHIC_DATA]" at bounding box center [110, 65] width 39 height 5
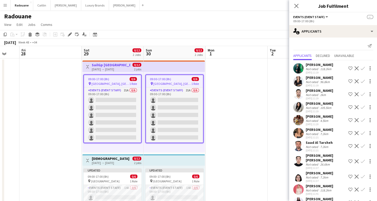
click at [101, 63] on h3 "SailGp [GEOGRAPHIC_DATA]" at bounding box center [110, 65] width 39 height 5
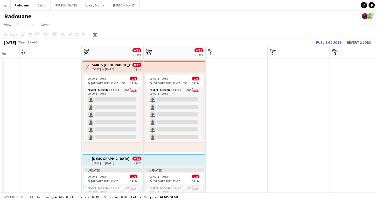
click at [102, 157] on h3 "[DEMOGRAPHIC_DATA] ROLE | Sail GP | Giant Flags" at bounding box center [110, 159] width 39 height 5
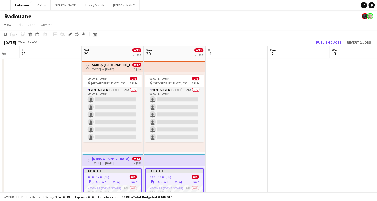
click at [103, 158] on h3 "[DEMOGRAPHIC_DATA] ROLE | Sail GP | Giant Flags" at bounding box center [110, 159] width 39 height 5
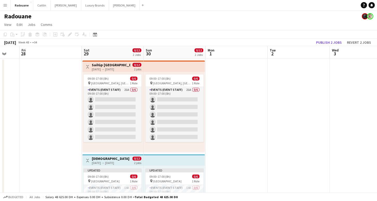
click at [103, 158] on h3 "[DEMOGRAPHIC_DATA] ROLE | Sail GP | Giant Flags" at bounding box center [110, 159] width 39 height 5
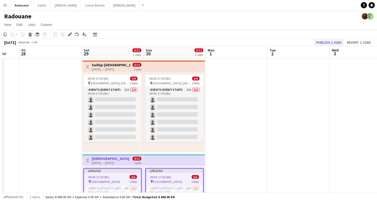
click at [323, 44] on button "Publish 2 jobs" at bounding box center [329, 42] width 30 height 7
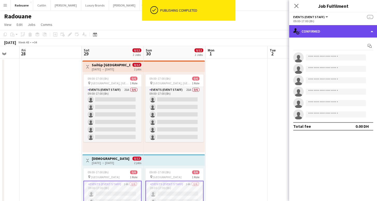
click at [317, 30] on div "single-neutral-actions-check-2 Confirmed" at bounding box center [333, 31] width 88 height 12
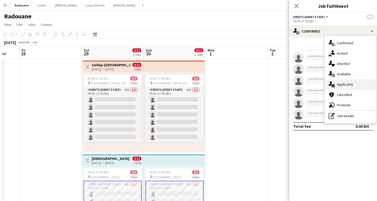
click at [348, 83] on span "Applicants" at bounding box center [344, 84] width 16 height 5
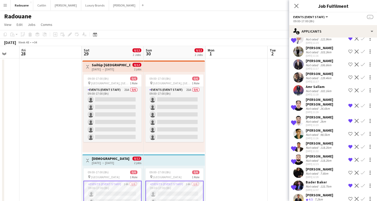
scroll to position [47, 0]
click at [237, 111] on app-date-cell at bounding box center [236, 154] width 62 height 190
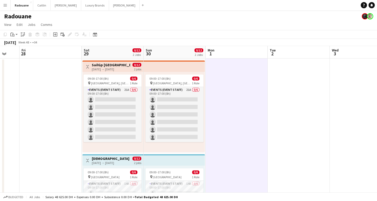
click at [5, 6] on app-icon "Menu" at bounding box center [5, 5] width 4 height 4
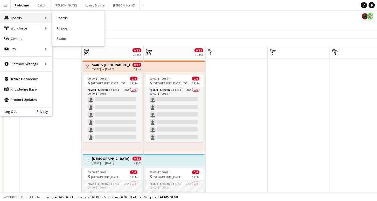
click at [30, 19] on div "Boards Boards" at bounding box center [26, 18] width 52 height 10
click at [65, 32] on link "My Workforce" at bounding box center [78, 28] width 52 height 10
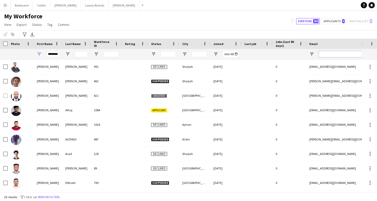
click at [332, 53] on input "Email Filter Input" at bounding box center [362, 54] width 88 height 6
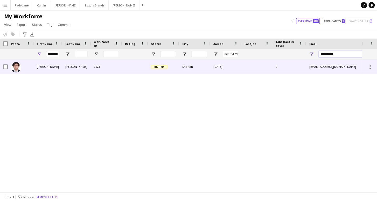
type input "**********"
click at [179, 66] on div "Invited" at bounding box center [163, 67] width 31 height 14
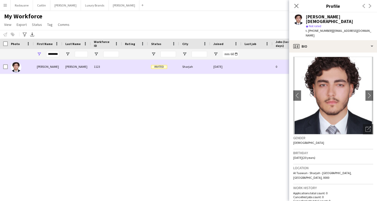
click at [80, 68] on div "[PERSON_NAME]" at bounding box center [76, 67] width 29 height 14
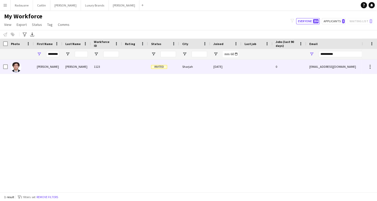
click at [80, 68] on div "[PERSON_NAME]" at bounding box center [76, 67] width 29 height 14
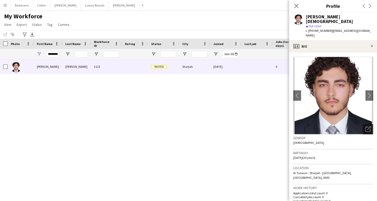
click at [367, 126] on icon "Open photos pop-in" at bounding box center [367, 128] width 5 height 5
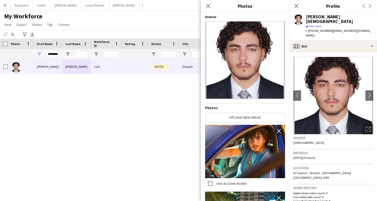
click at [95, 106] on div "[PERSON_NAME][DEMOGRAPHIC_DATA] 1123 Invited Sharjah [DATE] 0 [EMAIL_ADDRESS][D…" at bounding box center [180, 126] width 361 height 133
click at [18, 5] on button "Radouane Close" at bounding box center [22, 5] width 22 height 10
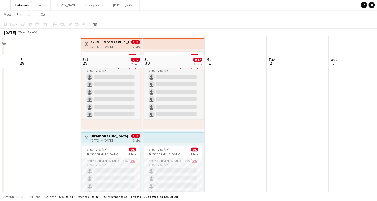
scroll to position [42, 0]
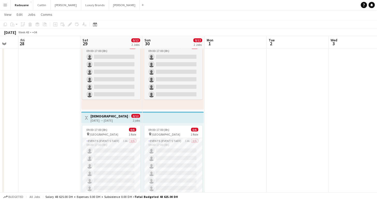
click at [104, 120] on div "[DATE] → [DATE]" at bounding box center [109, 121] width 39 height 4
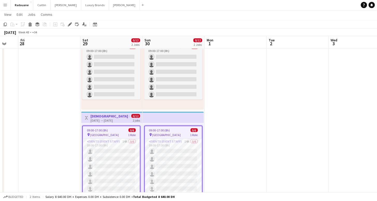
click at [105, 115] on h3 "[DEMOGRAPHIC_DATA] ROLE | Sail GP | Giant Flags" at bounding box center [109, 116] width 39 height 5
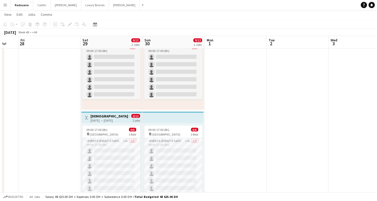
click at [105, 115] on h3 "[DEMOGRAPHIC_DATA] ROLE | Sail GP | Giant Flags" at bounding box center [109, 116] width 39 height 5
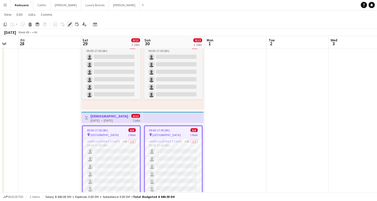
click at [70, 24] on icon at bounding box center [69, 24] width 3 height 3
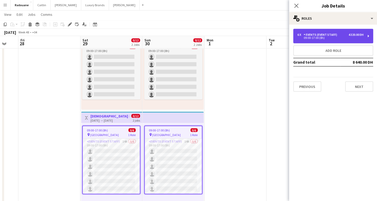
click at [323, 39] on div "09:00-17:00 (8h)" at bounding box center [330, 38] width 66 height 3
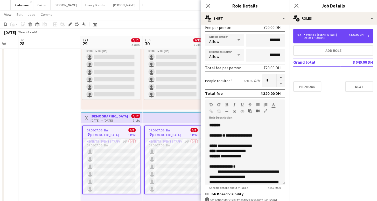
scroll to position [0, 0]
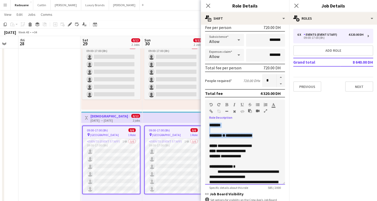
drag, startPoint x: 258, startPoint y: 136, endPoint x: 208, endPoint y: 124, distance: 51.2
click at [208, 123] on div "**********" at bounding box center [245, 154] width 80 height 62
copy div "**********"
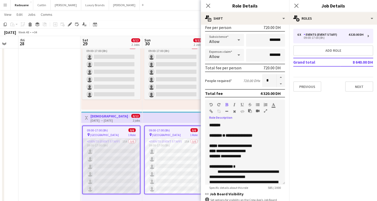
click at [112, 154] on app-card-role "Events (Event Staff) 15A 0/6 09:00-17:00 (8h) single-neutral-actions single-neu…" at bounding box center [111, 166] width 57 height 55
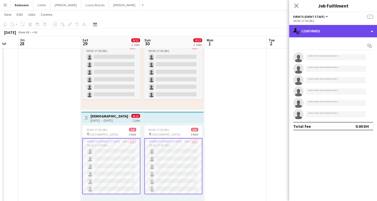
click at [328, 31] on div "single-neutral-actions-check-2 Confirmed" at bounding box center [333, 31] width 88 height 12
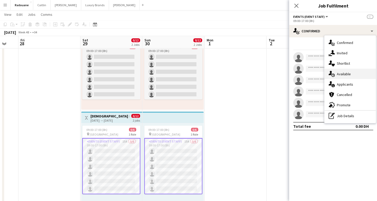
click at [352, 76] on div "single-neutral-actions-upload Available" at bounding box center [349, 74] width 51 height 10
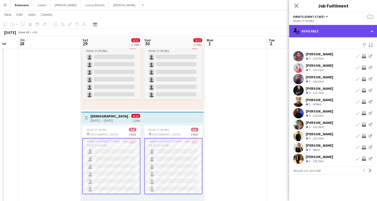
click at [316, 29] on div "single-neutral-actions-upload Available" at bounding box center [333, 31] width 88 height 12
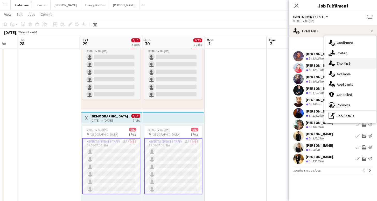
click at [349, 65] on span "Shortlist" at bounding box center [342, 63] width 13 height 5
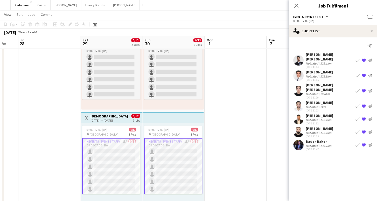
click at [327, 101] on div "[PERSON_NAME]" at bounding box center [318, 103] width 27 height 5
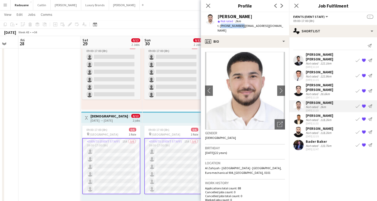
drag, startPoint x: 239, startPoint y: 26, endPoint x: 220, endPoint y: 26, distance: 19.4
click at [220, 26] on span "t. [PHONE_NUMBER]" at bounding box center [230, 26] width 27 height 4
copy span "[PHONE_NUMBER]"
click at [312, 92] on div "Not rated" at bounding box center [311, 94] width 13 height 4
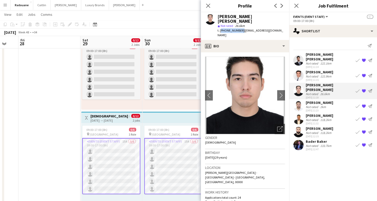
drag, startPoint x: 239, startPoint y: 25, endPoint x: 220, endPoint y: 26, distance: 19.2
click at [220, 29] on span "t. [PHONE_NUMBER]" at bounding box center [230, 31] width 27 height 4
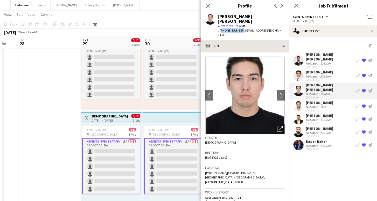
copy span "[PHONE_NUMBER]"
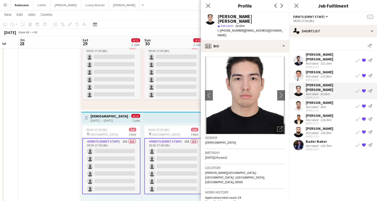
click at [311, 70] on div "[PERSON_NAME]" at bounding box center [318, 72] width 27 height 5
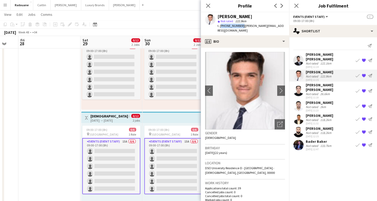
drag, startPoint x: 239, startPoint y: 26, endPoint x: 220, endPoint y: 26, distance: 19.4
click at [220, 26] on span "t. [PHONE_NUMBER]" at bounding box center [230, 26] width 27 height 4
copy span "[PHONE_NUMBER]"
click at [312, 62] on div "Not rated" at bounding box center [311, 64] width 13 height 4
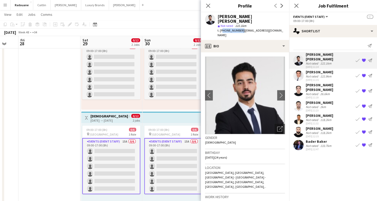
drag, startPoint x: 240, startPoint y: 26, endPoint x: 221, endPoint y: 25, distance: 19.2
click at [221, 29] on span "t. [PHONE_NUMBER]" at bounding box center [230, 31] width 27 height 4
copy span "971507394028"
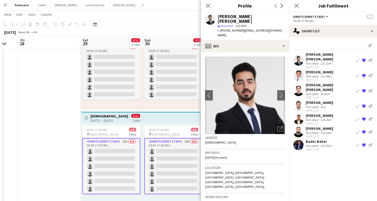
click at [69, 80] on app-date-cell at bounding box center [49, 111] width 62 height 190
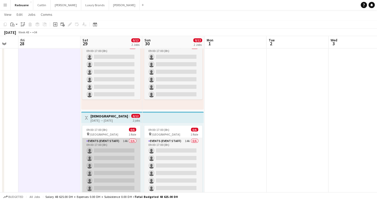
click at [119, 154] on app-card-role "Events (Event Staff) 14A 0/6 09:00-17:00 (8h) single-neutral-actions single-neu…" at bounding box center [111, 165] width 58 height 55
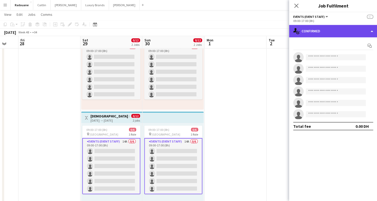
click at [332, 31] on div "single-neutral-actions-check-2 Confirmed" at bounding box center [333, 31] width 88 height 12
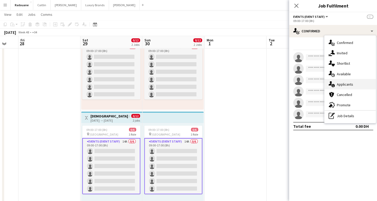
click at [343, 84] on span "Applicants" at bounding box center [344, 84] width 16 height 5
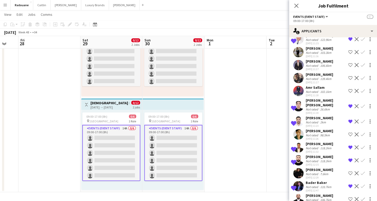
scroll to position [55, 0]
click at [350, 197] on app-icon "Shortlist crew" at bounding box center [350, 199] width 4 height 4
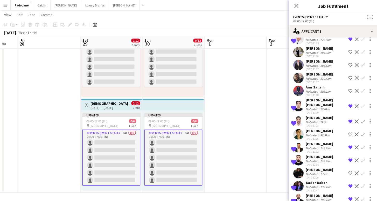
scroll to position [47, 0]
click at [314, 194] on div "[PERSON_NAME]" at bounding box center [318, 196] width 27 height 5
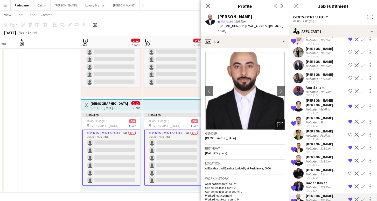
click at [278, 122] on icon "Open photos pop-in" at bounding box center [279, 124] width 5 height 5
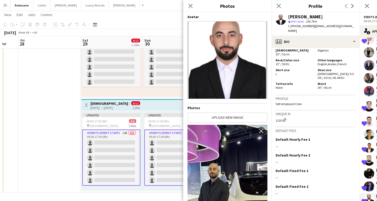
scroll to position [346, 0]
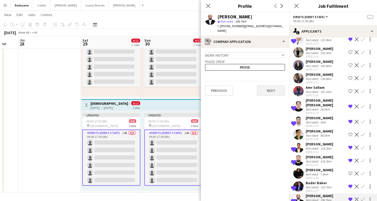
click at [264, 86] on button "Next" at bounding box center [271, 91] width 28 height 10
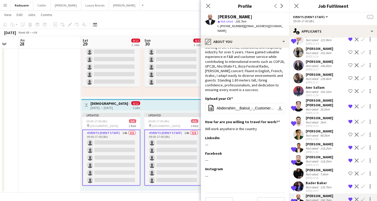
scroll to position [18, 0]
click at [267, 197] on button "Next" at bounding box center [271, 202] width 28 height 10
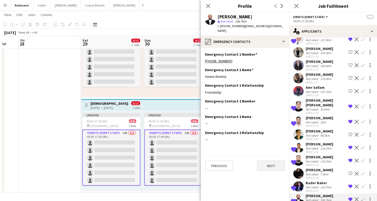
scroll to position [0, 0]
click at [272, 161] on button "Next" at bounding box center [271, 166] width 28 height 10
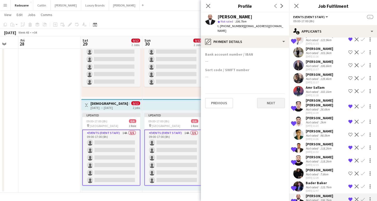
click at [265, 98] on button "Next" at bounding box center [271, 103] width 28 height 10
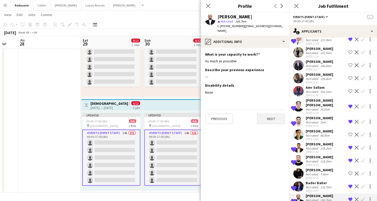
click at [268, 115] on button "Next" at bounding box center [271, 119] width 28 height 10
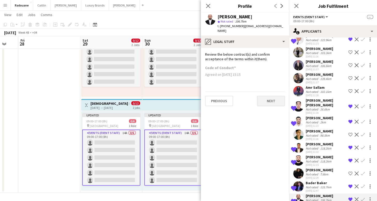
click at [265, 97] on button "Next" at bounding box center [271, 101] width 28 height 10
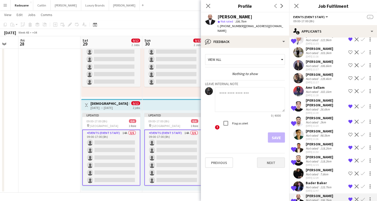
click at [271, 158] on button "Next" at bounding box center [271, 163] width 28 height 10
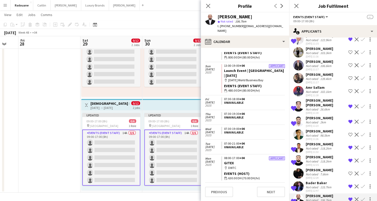
scroll to position [98, 0]
click at [271, 190] on button "Next" at bounding box center [271, 192] width 28 height 10
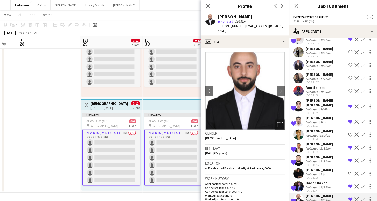
scroll to position [0, 0]
click at [327, 90] on div "102.1km" at bounding box center [325, 92] width 13 height 4
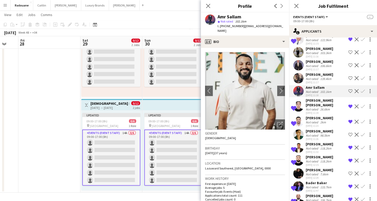
click at [322, 77] on div "139.4km" at bounding box center [325, 79] width 13 height 4
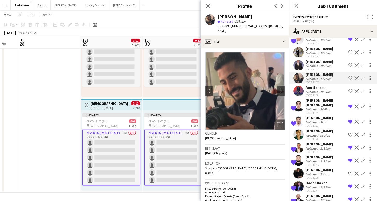
click at [319, 133] on div "98.5km" at bounding box center [325, 135] width 12 height 4
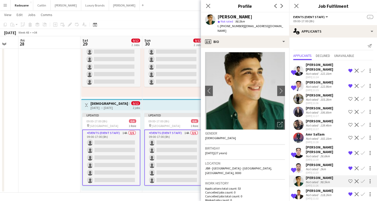
click at [320, 93] on div "[PERSON_NAME]" at bounding box center [318, 95] width 27 height 5
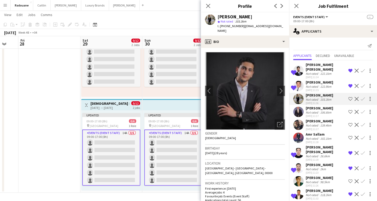
click at [317, 106] on div "[PERSON_NAME]" at bounding box center [318, 108] width 27 height 5
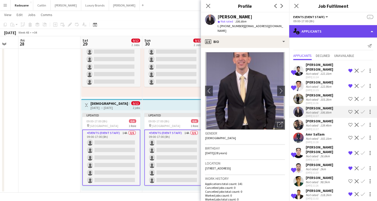
click at [334, 34] on div "single-neutral-actions-information Applicants" at bounding box center [333, 31] width 88 height 12
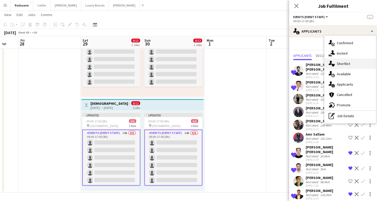
click at [339, 64] on span "Shortlist" at bounding box center [342, 63] width 13 height 5
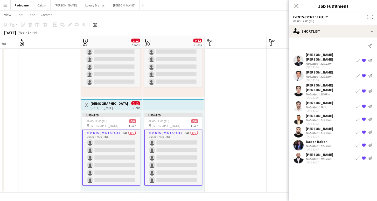
click at [243, 107] on app-date-cell at bounding box center [235, 98] width 62 height 190
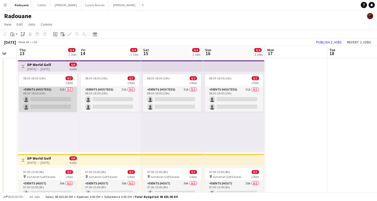
scroll to position [0, 178]
